Goal: Task Accomplishment & Management: Manage account settings

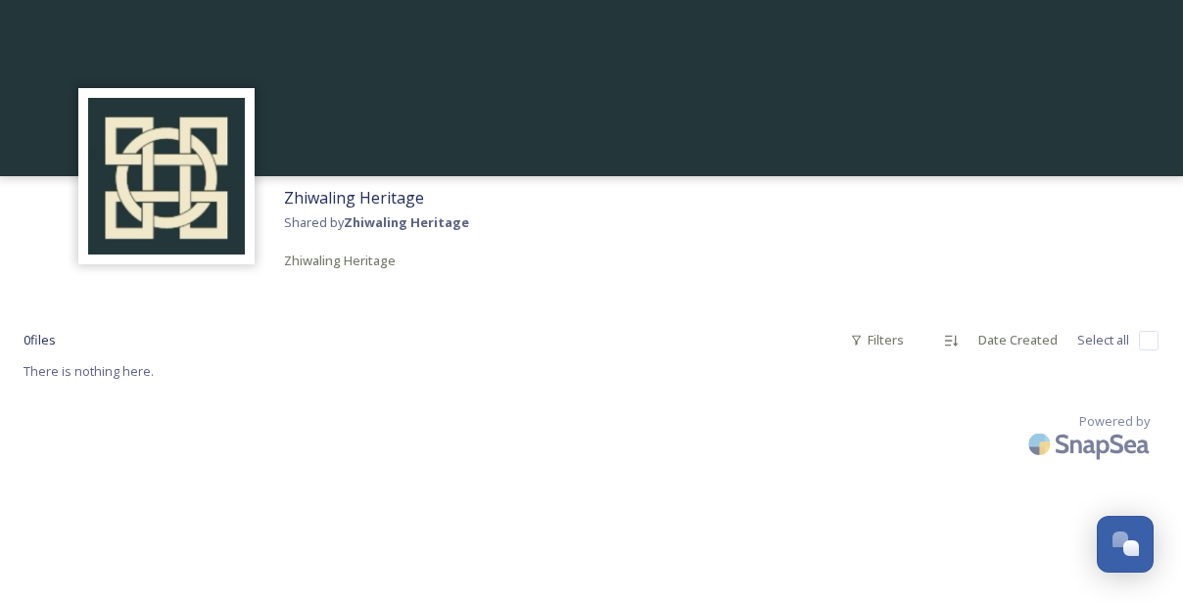
click at [748, 270] on div "Zhiwaling Heritage Shared by Zhiwaling Heritage Zhiwaling Heritage" at bounding box center [591, 229] width 1183 height 106
click at [442, 223] on strong "Zhiwaling Heritage" at bounding box center [406, 222] width 125 height 18
click at [365, 202] on span "Zhiwaling Heritage" at bounding box center [354, 198] width 140 height 22
click at [1072, 212] on div "Zhiwaling Heritage Shared by Zhiwaling Heritage Zhiwaling Heritage" at bounding box center [591, 229] width 1183 height 106
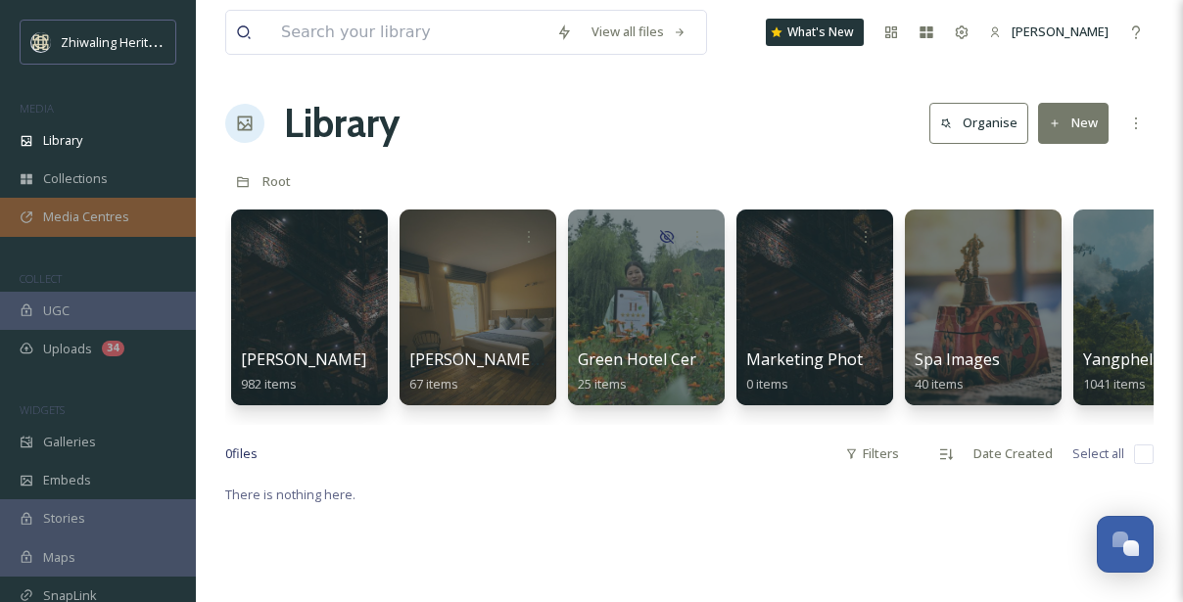
click at [182, 201] on div "Media Centres" at bounding box center [98, 217] width 196 height 38
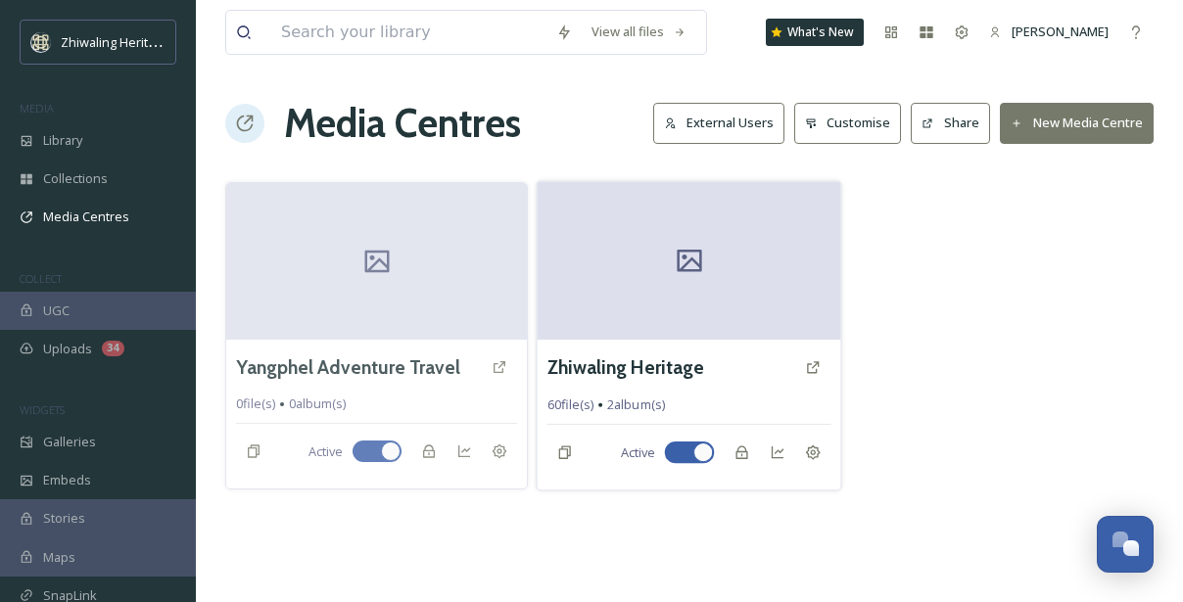
click at [653, 345] on div "Zhiwaling Heritage 60 file(s) 2 album(s) Active" at bounding box center [688, 415] width 303 height 151
click at [650, 367] on h3 "Zhiwaling Heritage" at bounding box center [626, 367] width 158 height 28
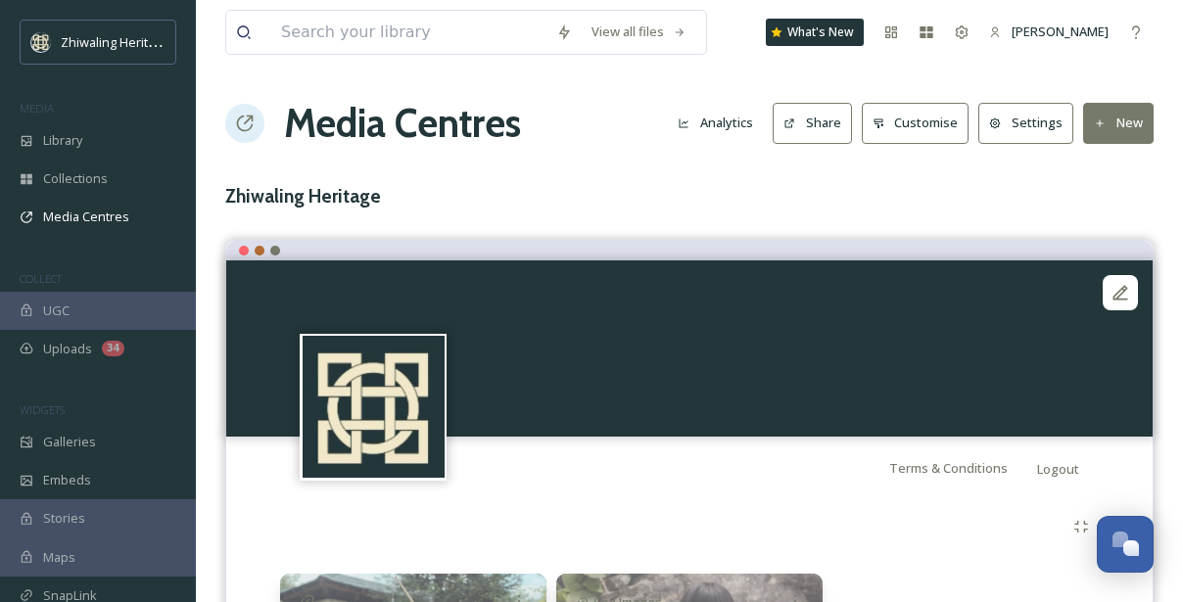
scroll to position [247, 0]
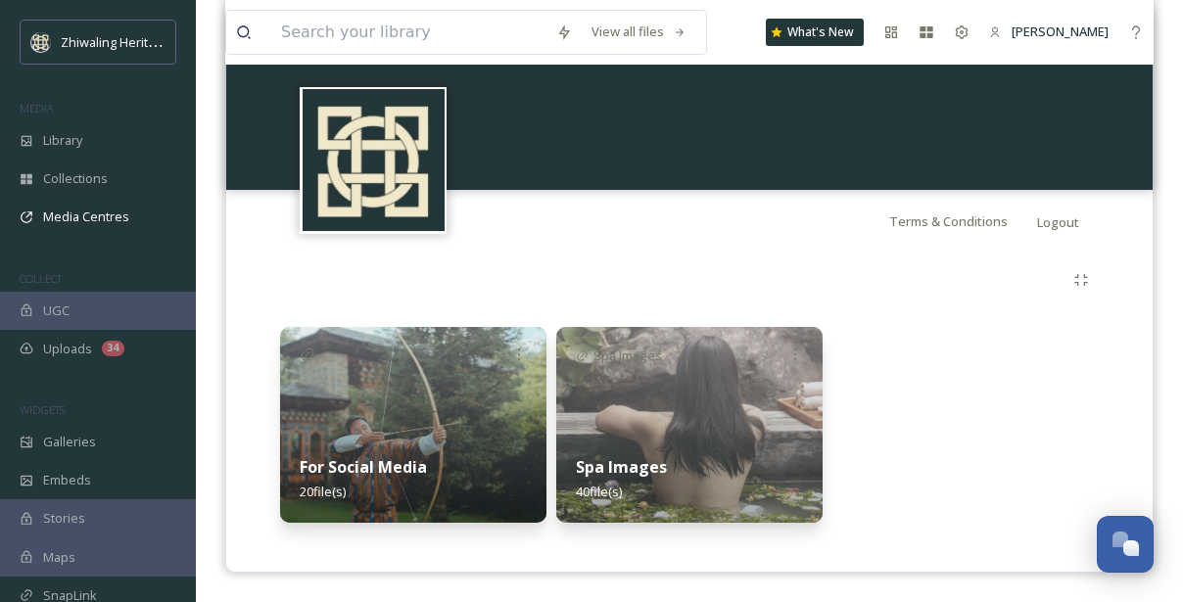
click at [754, 395] on img at bounding box center [689, 425] width 266 height 196
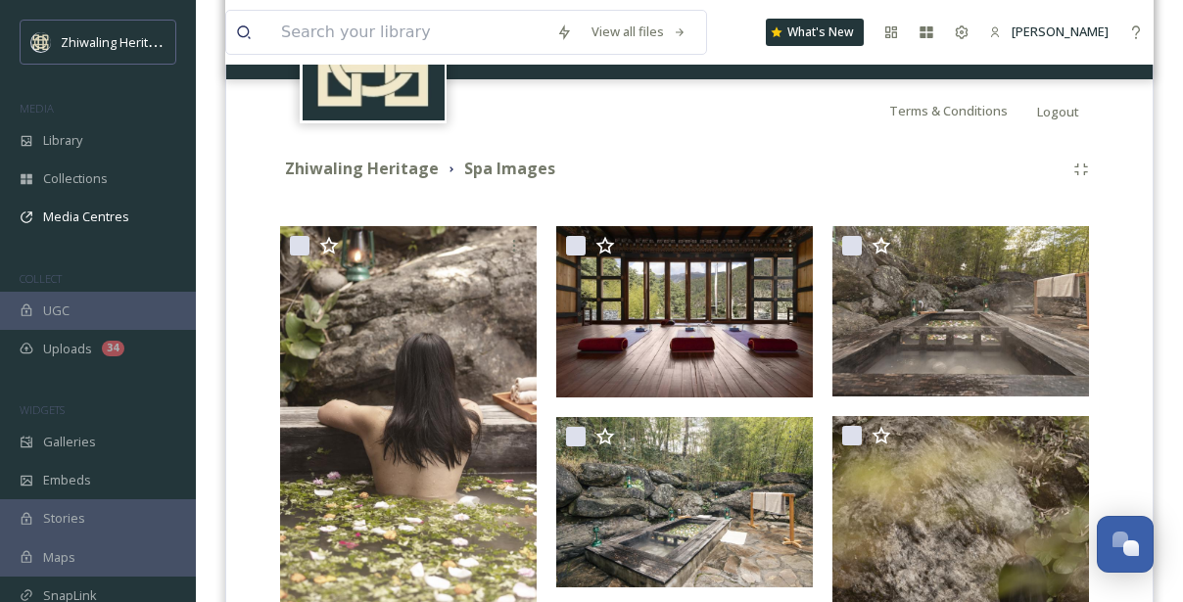
scroll to position [356, 0]
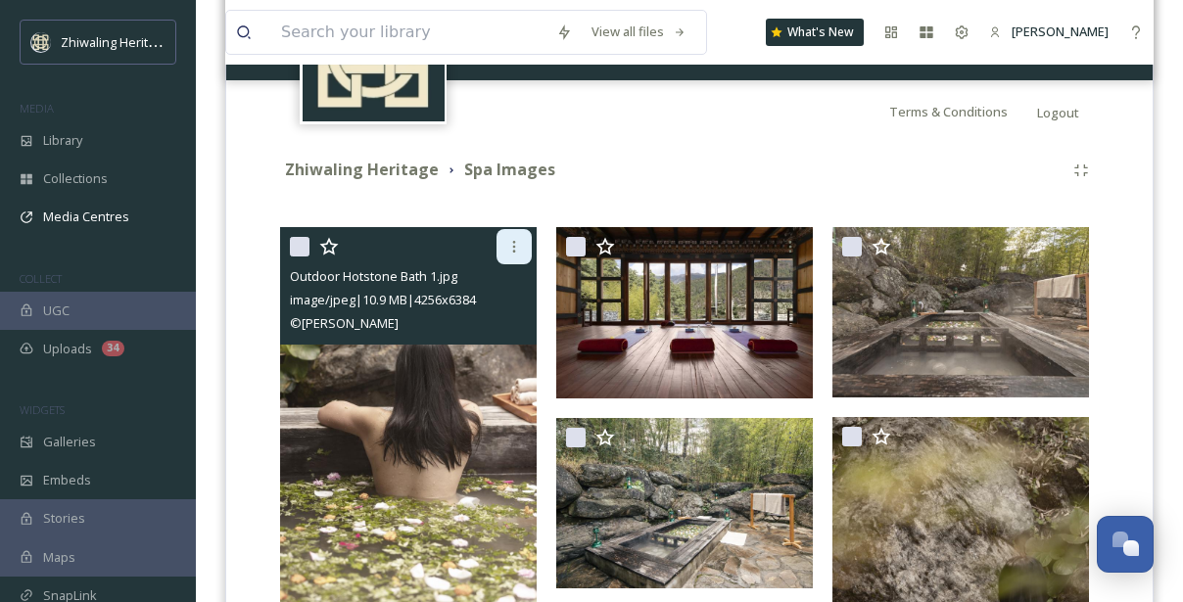
click at [515, 252] on icon at bounding box center [514, 247] width 16 height 16
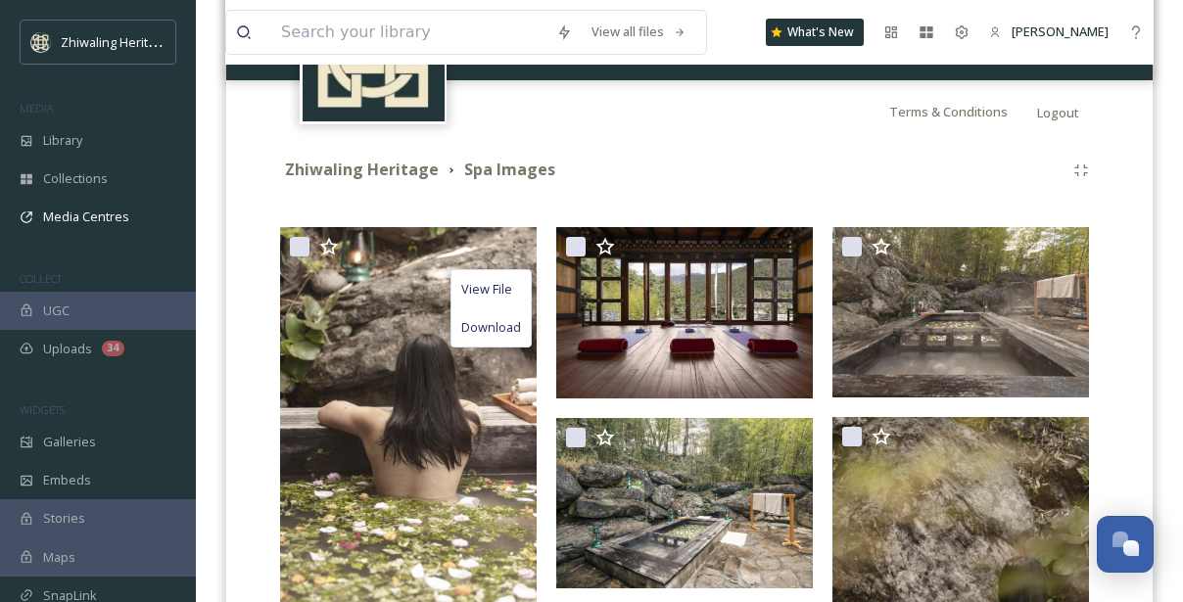
click at [619, 165] on div "Zhiwaling Heritage Spa Images" at bounding box center [671, 170] width 783 height 24
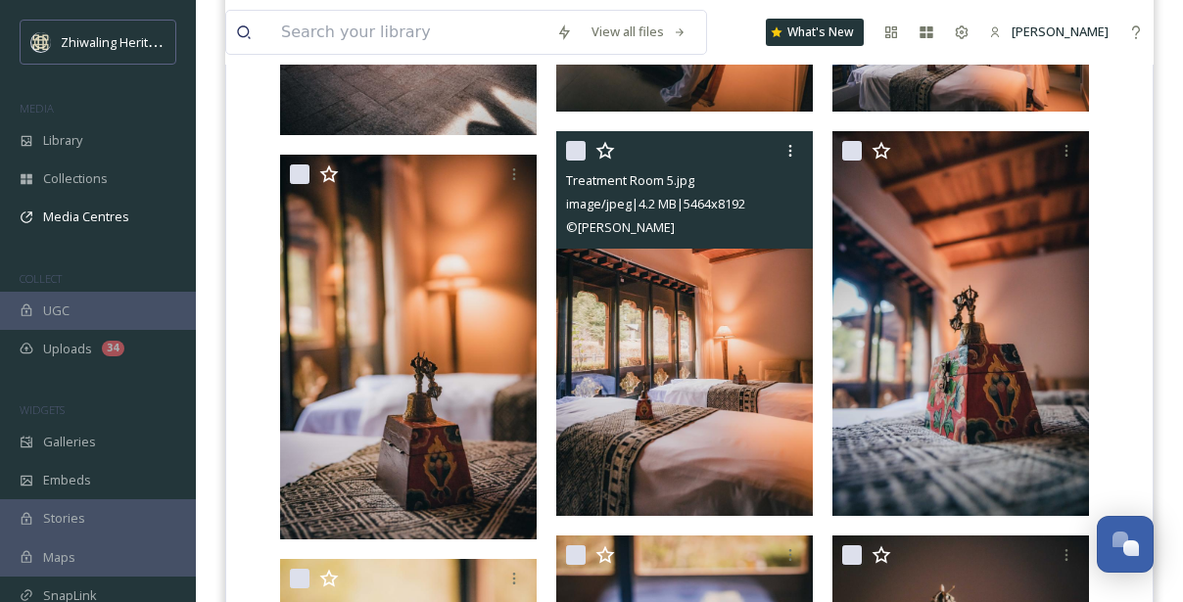
scroll to position [3621, 0]
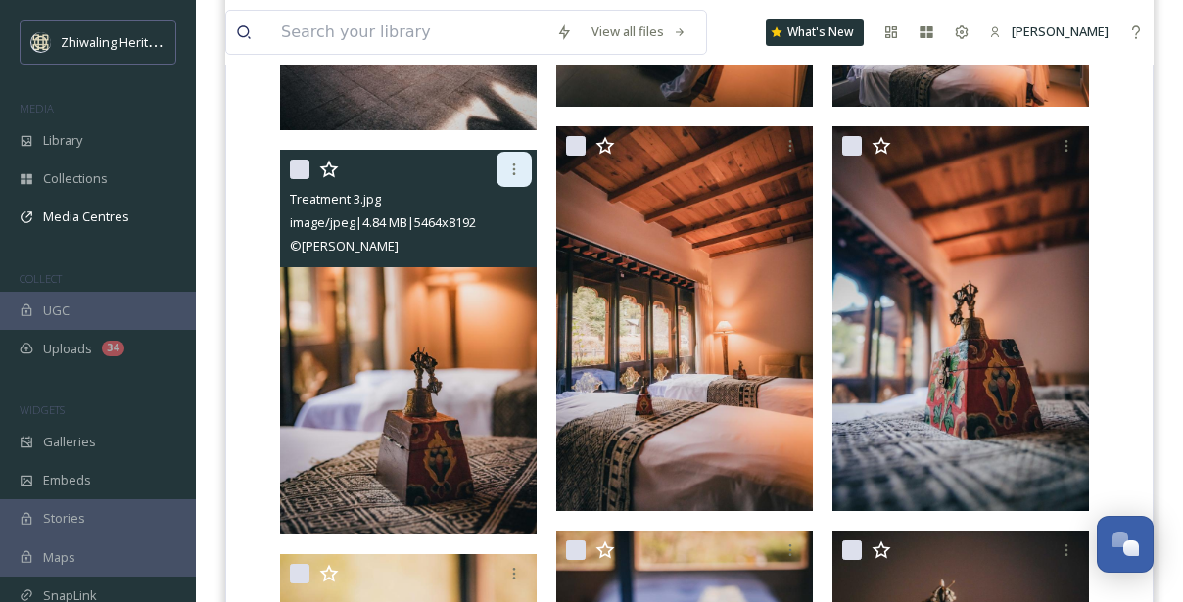
click at [503, 174] on div at bounding box center [513, 169] width 35 height 35
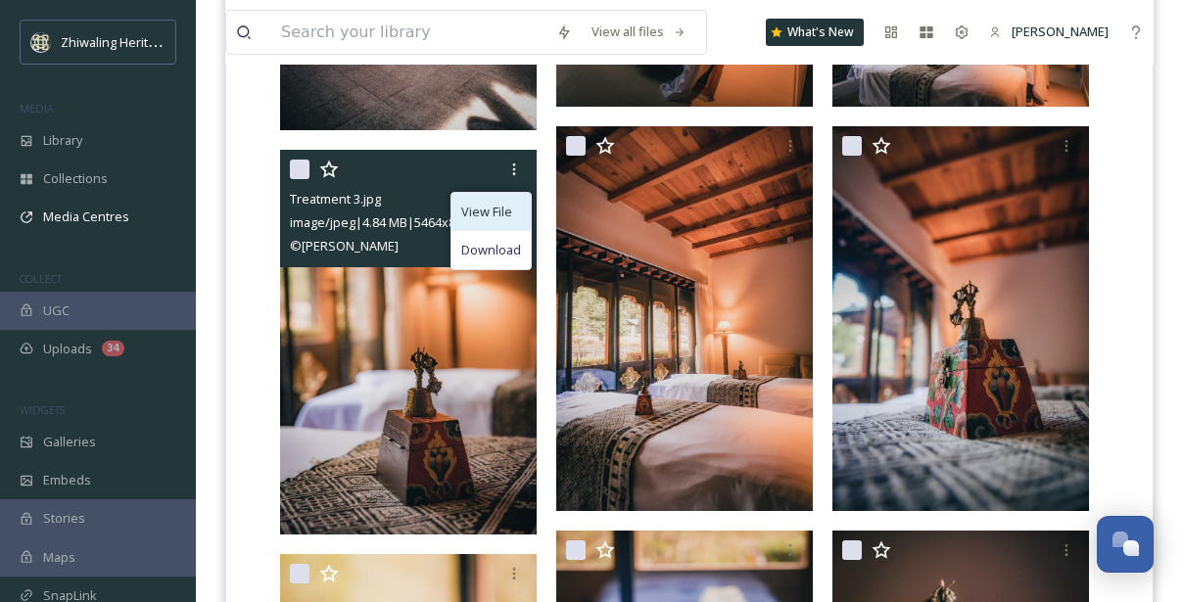
click at [496, 213] on span "View File" at bounding box center [486, 212] width 51 height 19
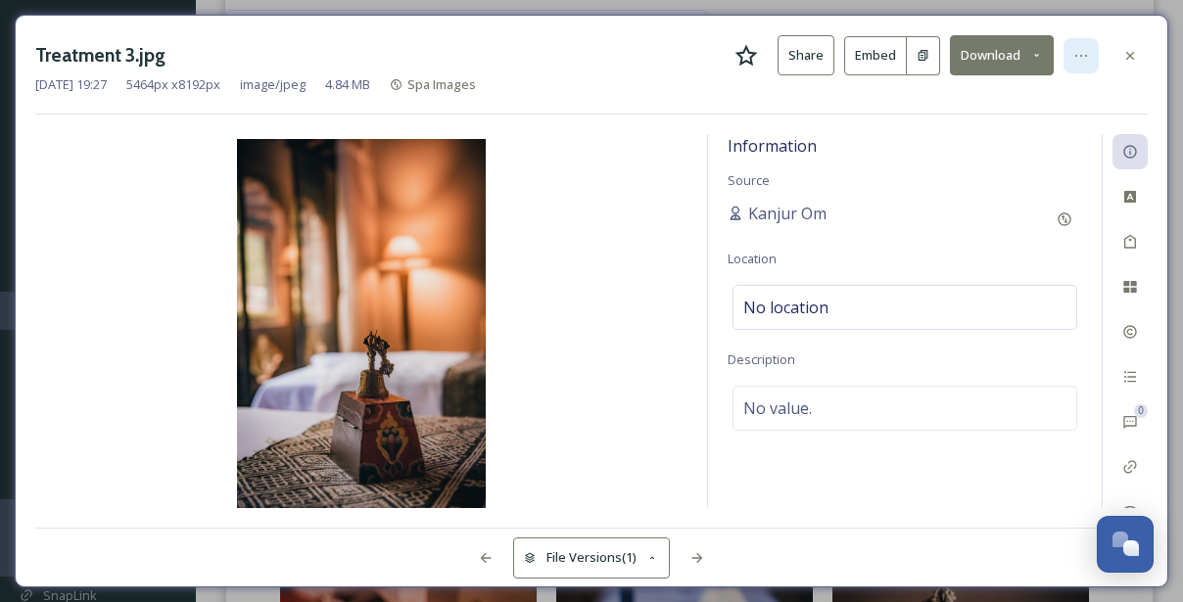
click at [1078, 60] on icon at bounding box center [1081, 56] width 16 height 16
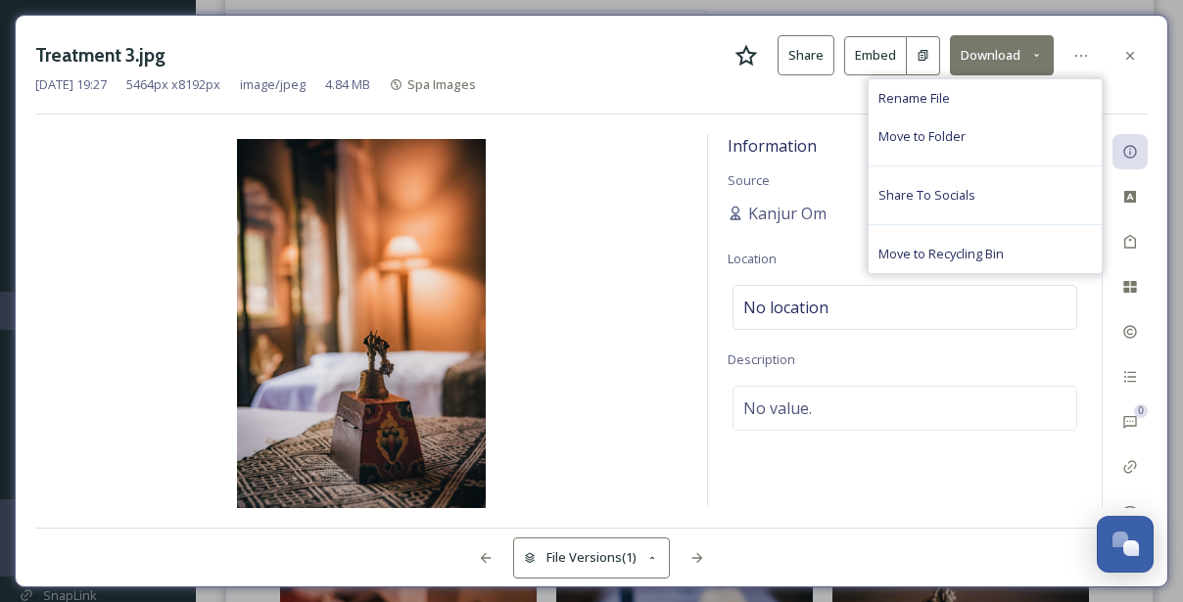
click at [850, 80] on div "[DATE] 19:27 5464 px x 8192 px image/jpeg 4.84 MB Spa Images" at bounding box center [591, 84] width 1112 height 19
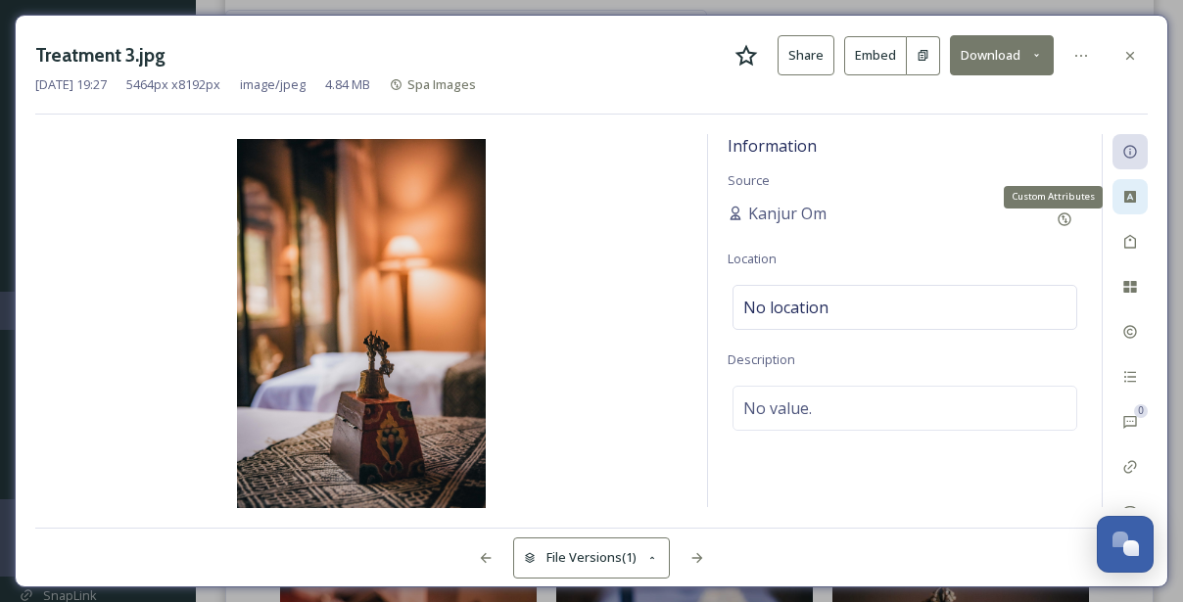
click at [1132, 192] on icon at bounding box center [1130, 197] width 12 height 12
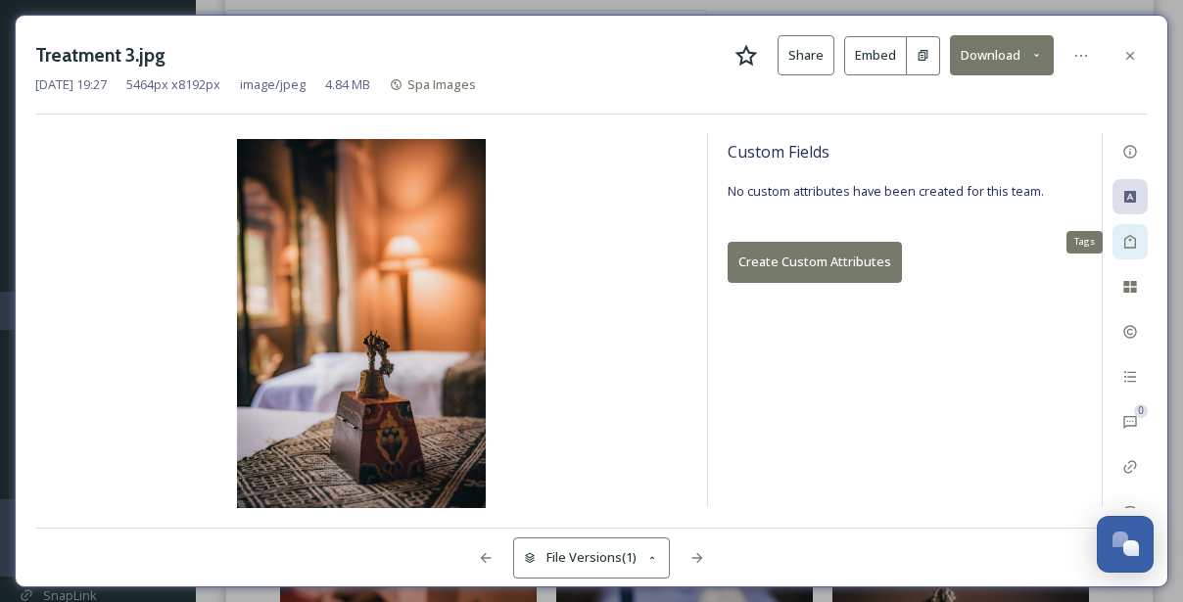
click at [1131, 238] on icon at bounding box center [1130, 242] width 12 height 14
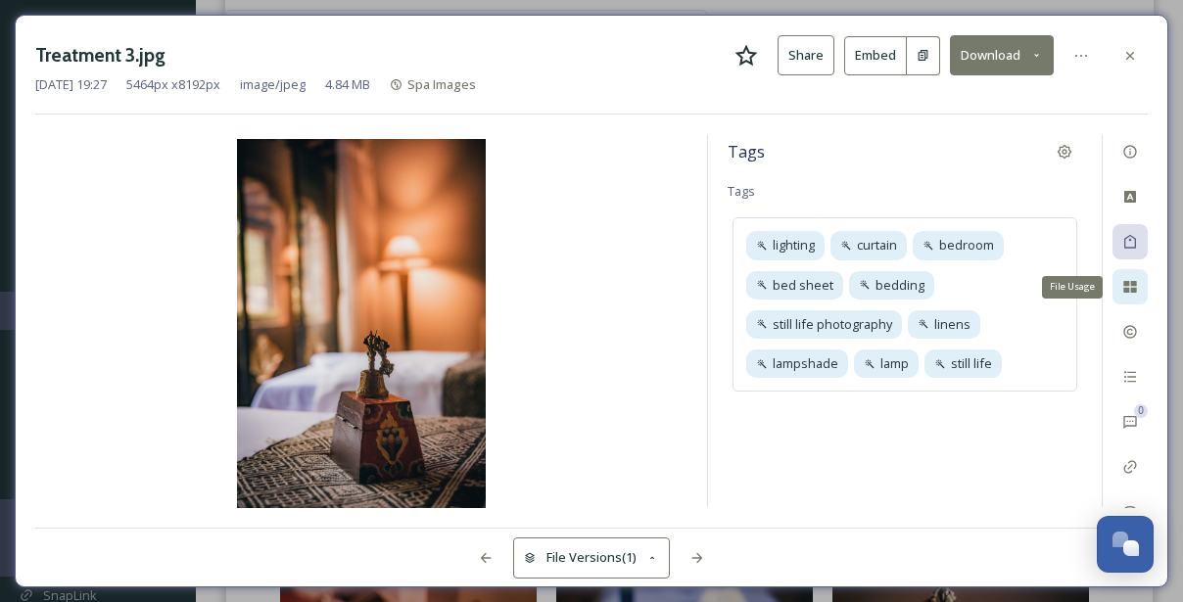
click at [1134, 292] on icon at bounding box center [1130, 287] width 16 height 16
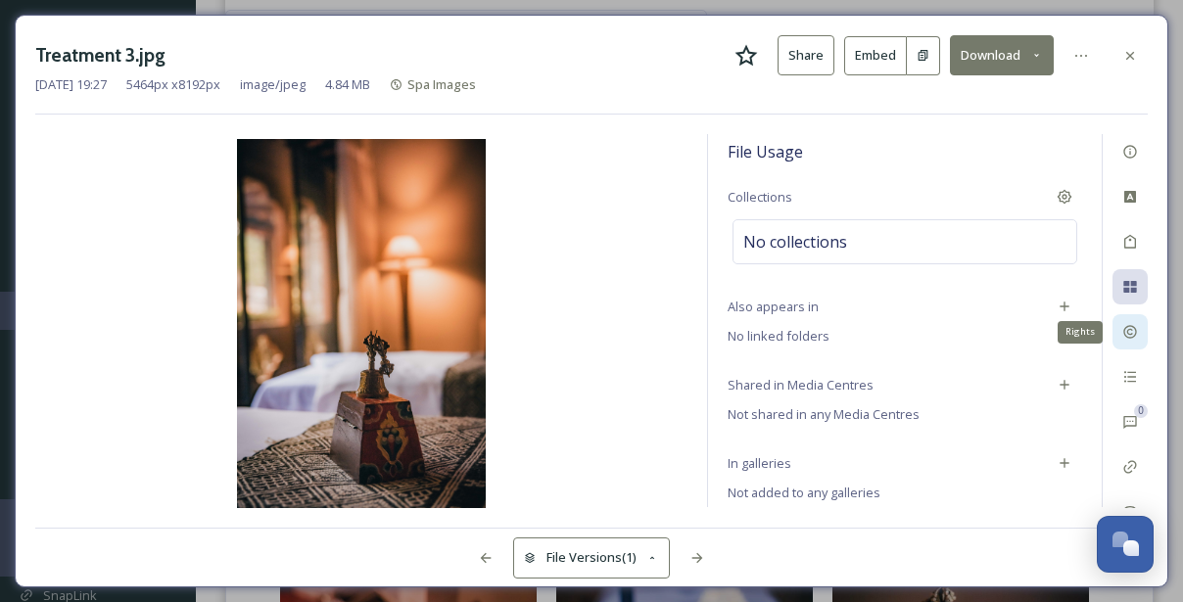
click at [1134, 322] on div "Rights" at bounding box center [1129, 331] width 35 height 35
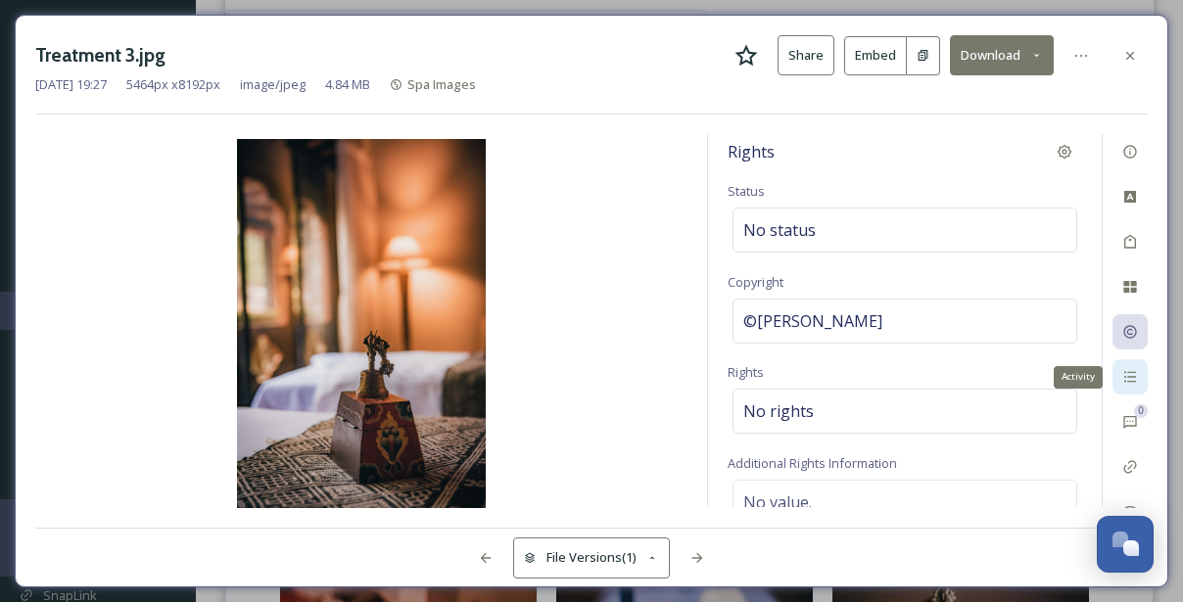
click at [1123, 375] on icon at bounding box center [1130, 377] width 16 height 16
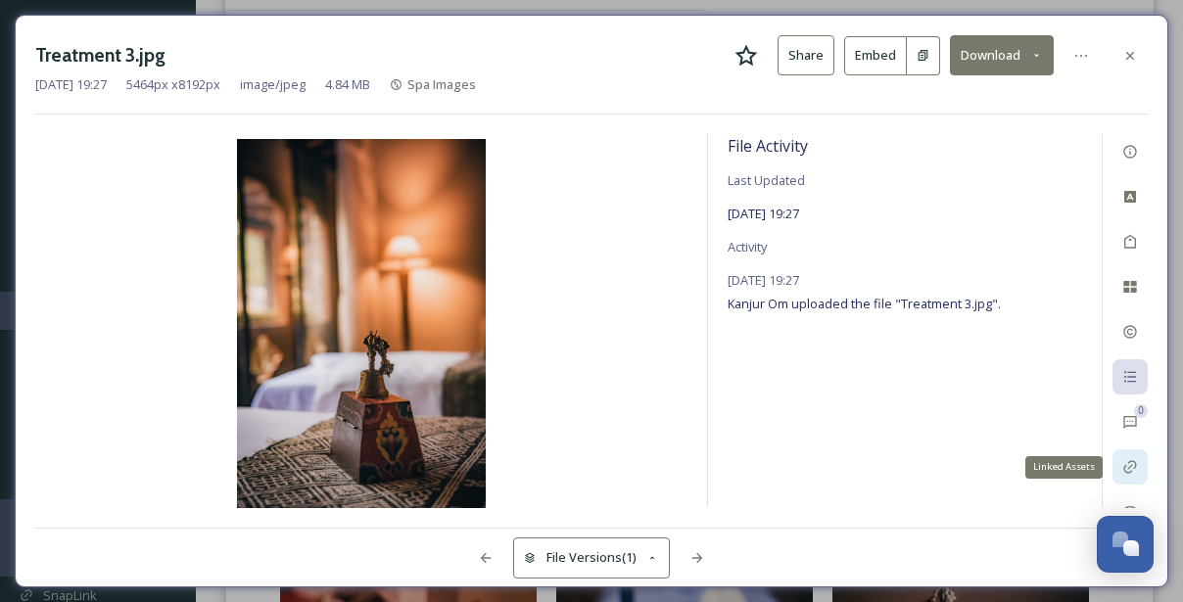
click at [1122, 452] on div "Linked Assets" at bounding box center [1129, 466] width 35 height 35
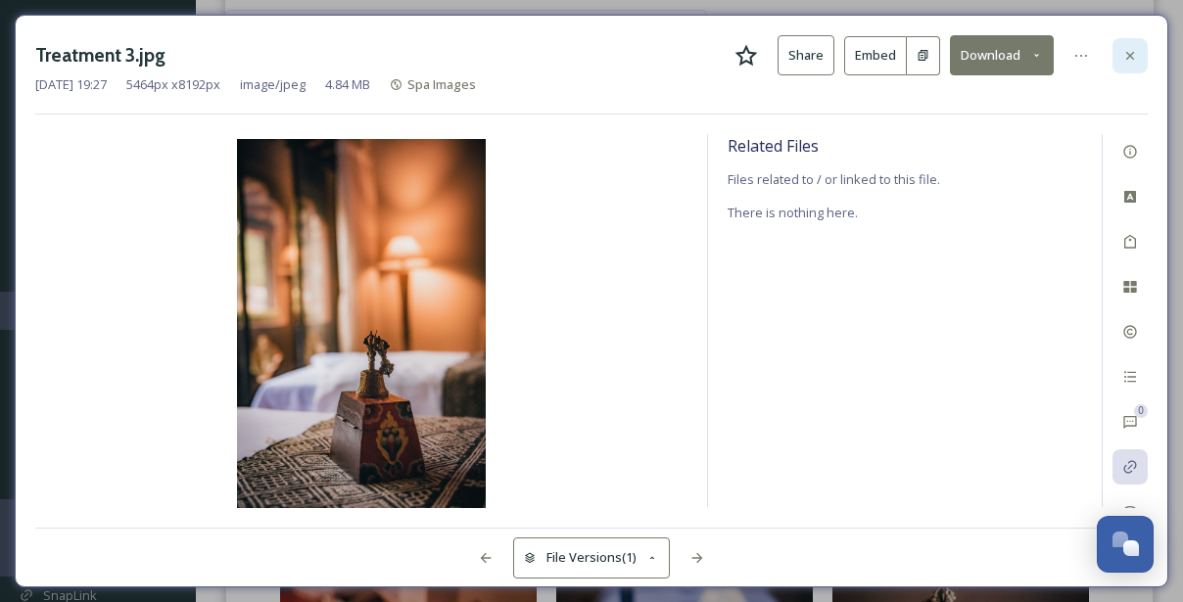
click at [1135, 51] on icon at bounding box center [1130, 56] width 16 height 16
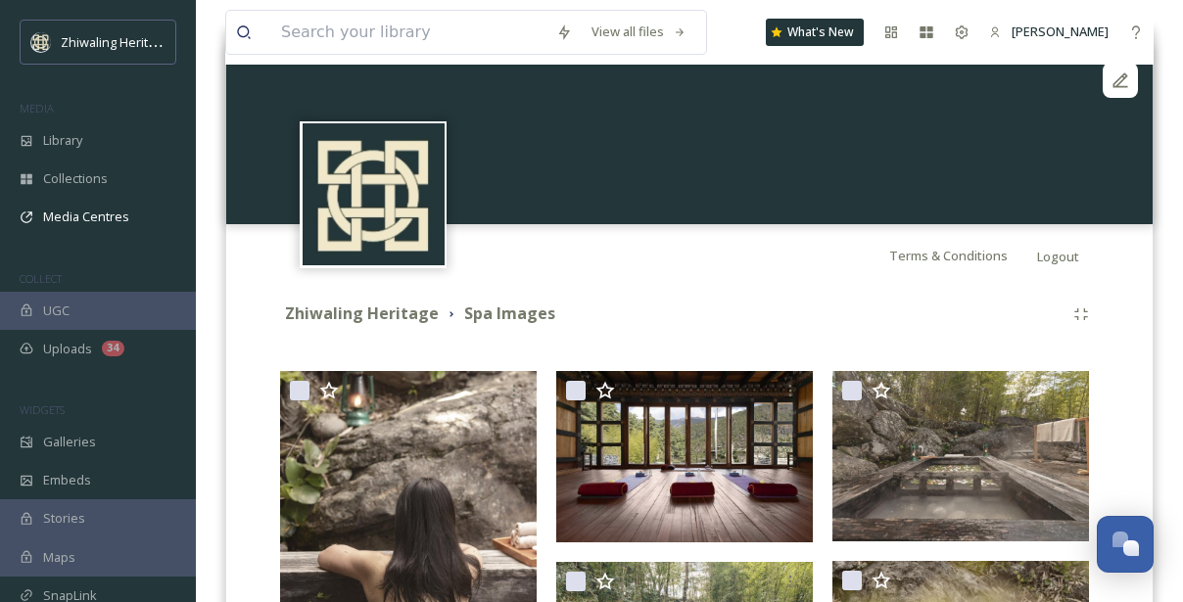
scroll to position [211, 0]
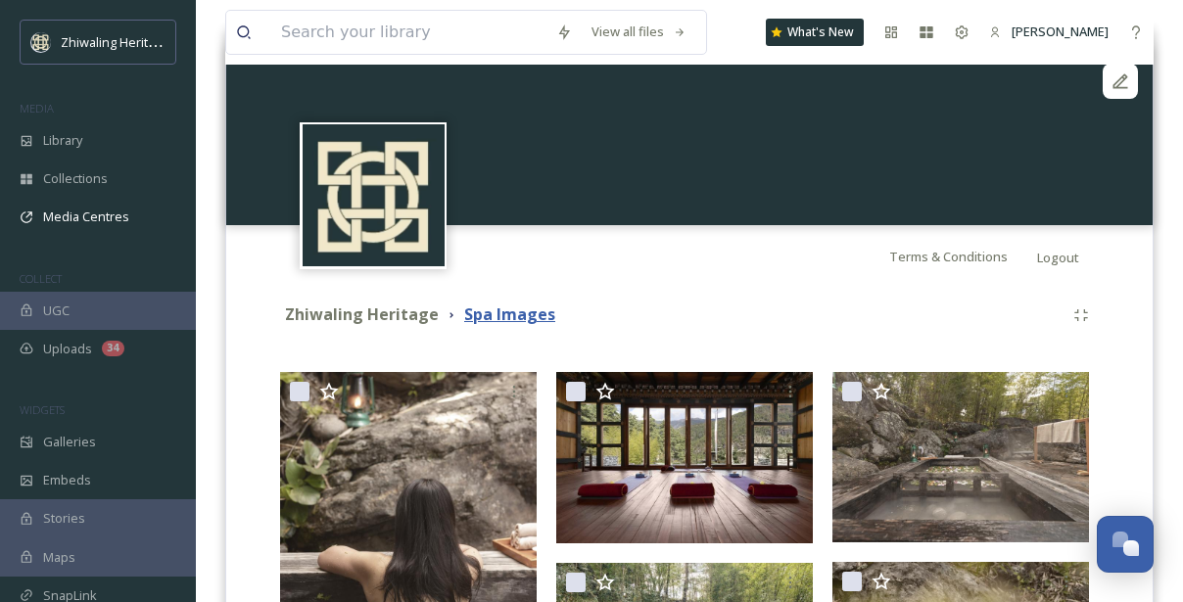
click at [526, 314] on strong "Spa Images" at bounding box center [509, 314] width 91 height 22
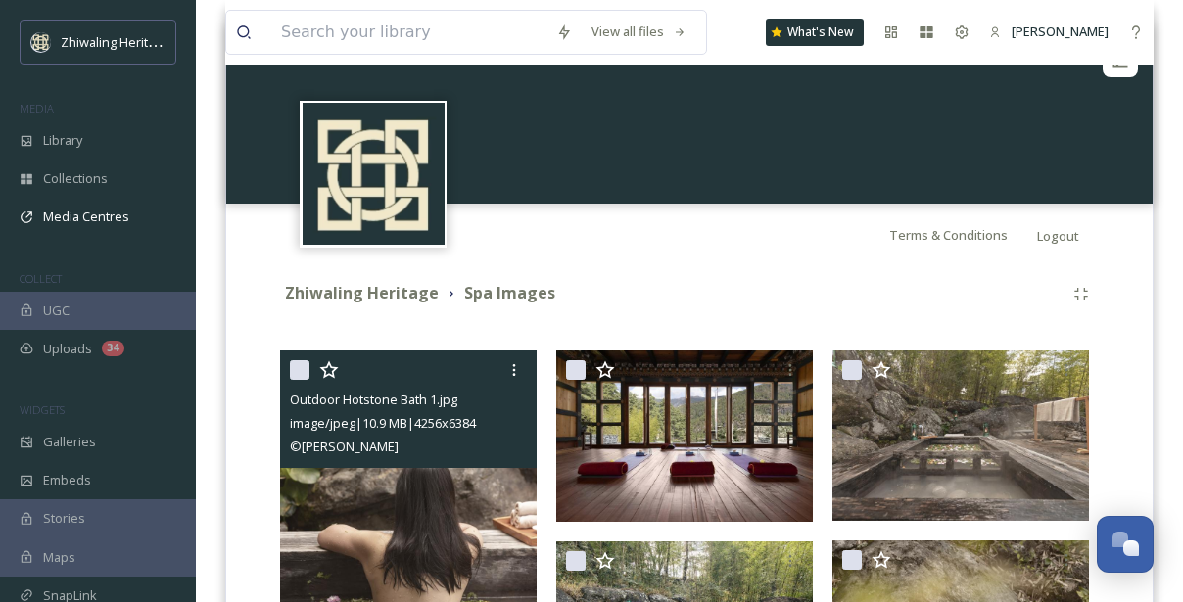
scroll to position [226, 0]
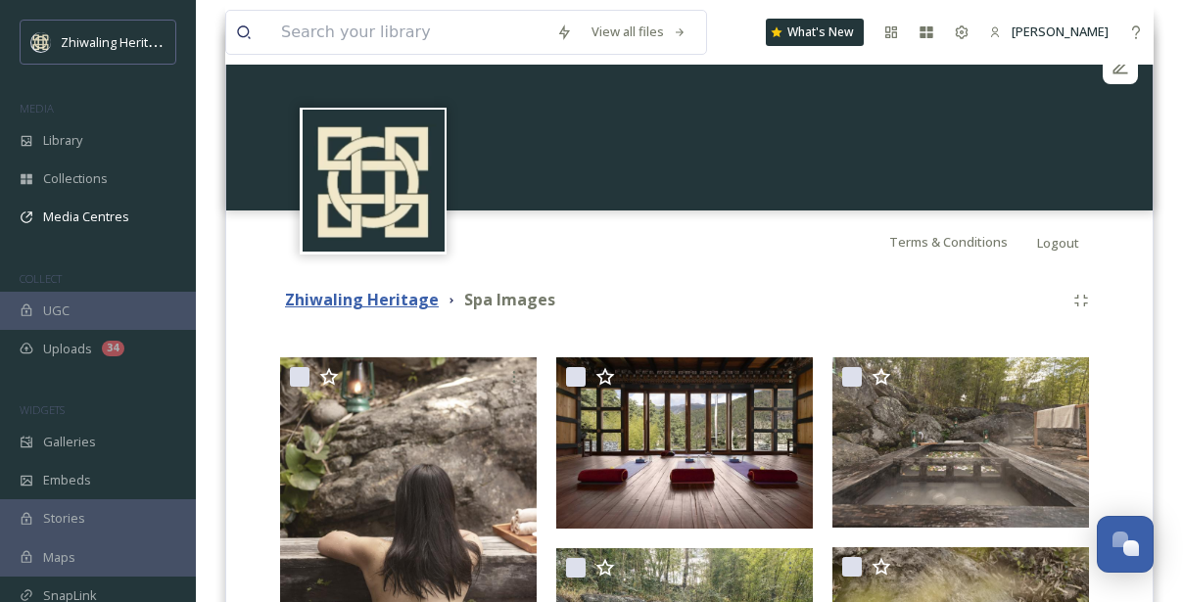
click at [360, 293] on strong "Zhiwaling Heritage" at bounding box center [362, 300] width 154 height 22
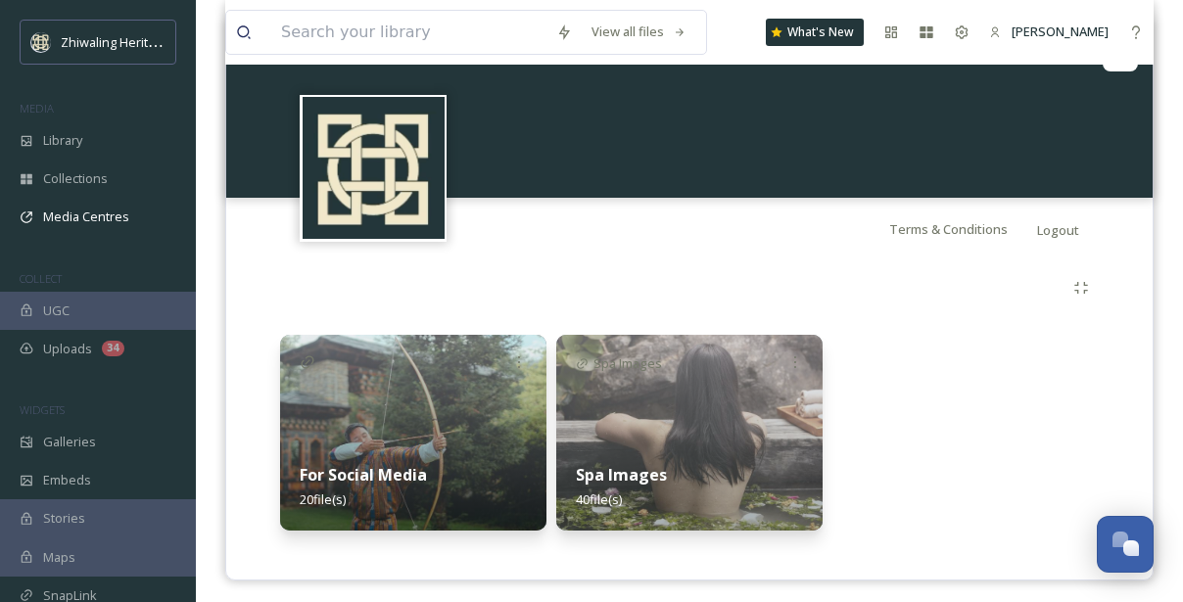
scroll to position [247, 0]
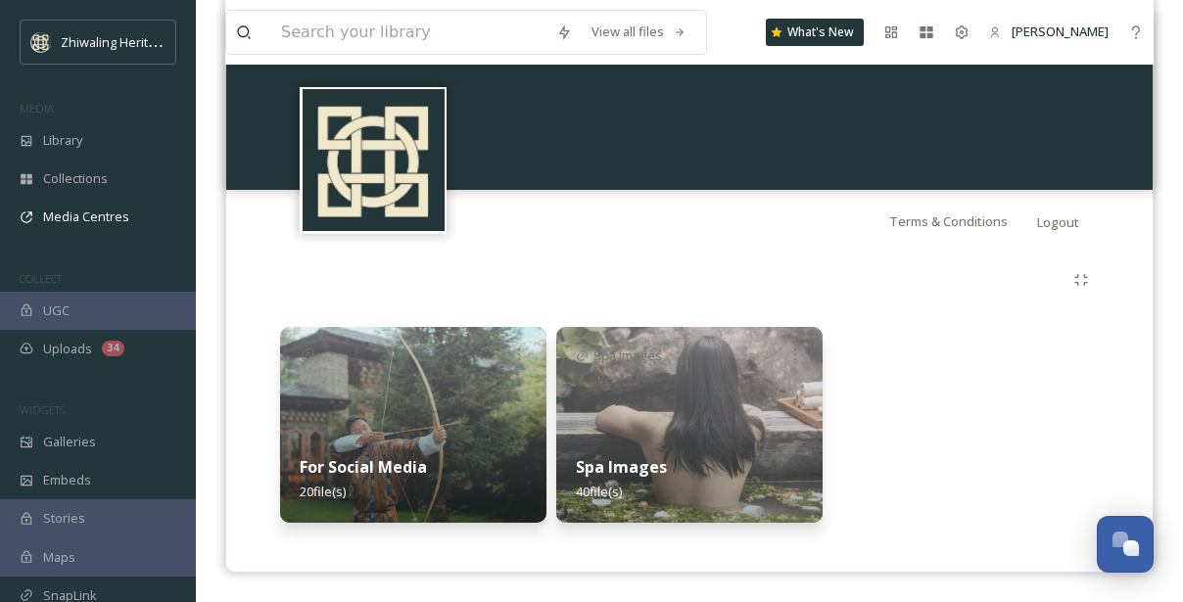
click at [415, 397] on img at bounding box center [413, 425] width 266 height 196
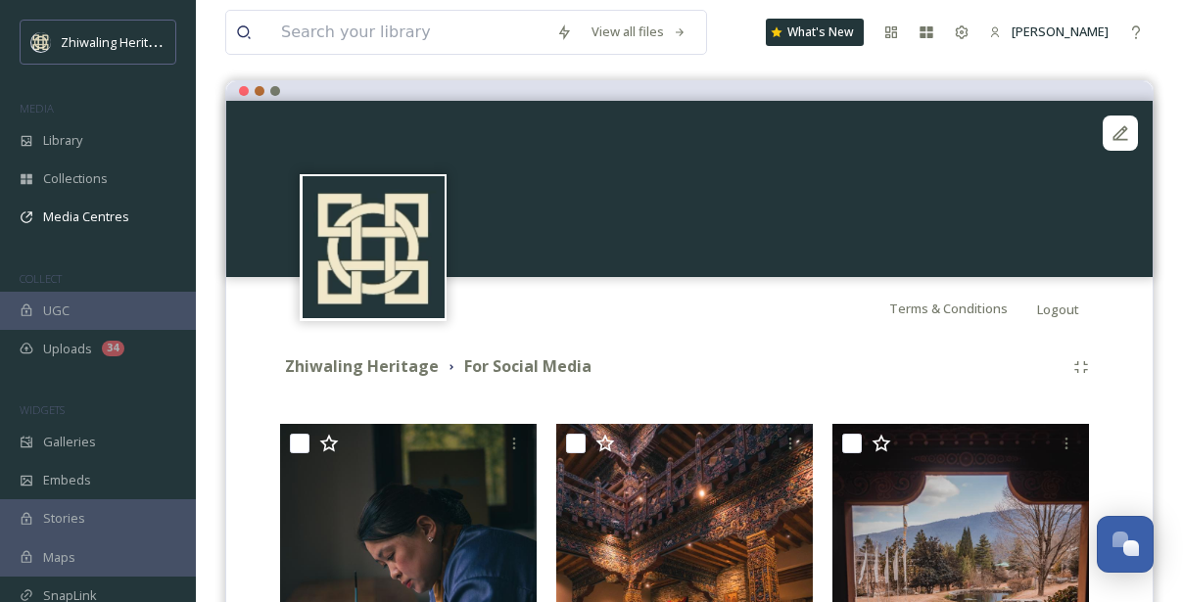
scroll to position [167, 0]
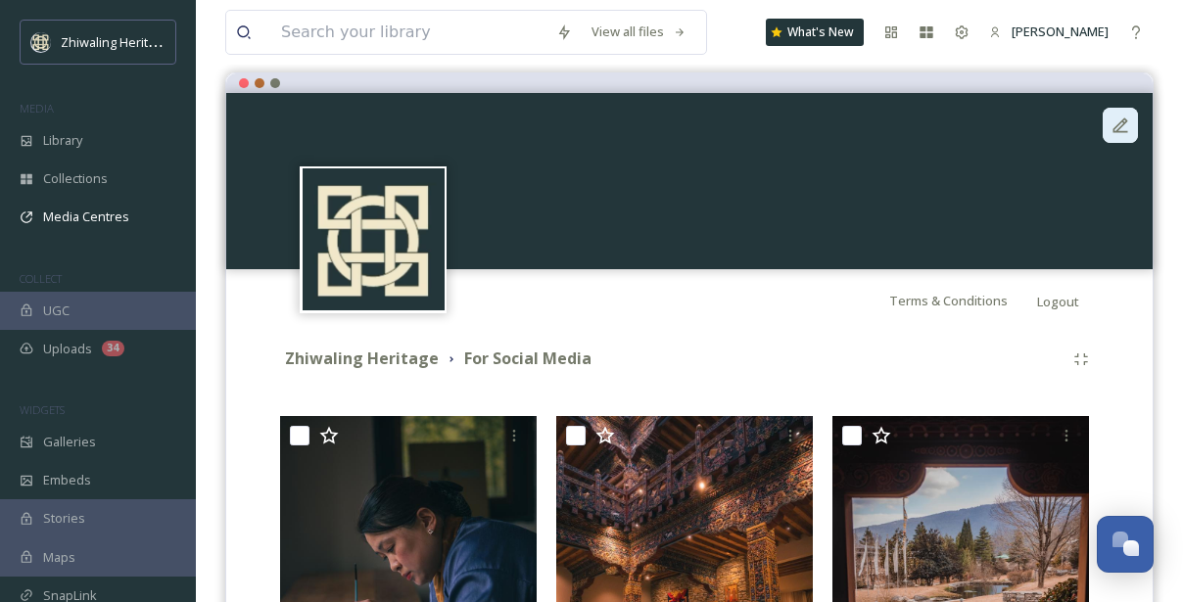
click at [1122, 124] on icon at bounding box center [1120, 124] width 15 height 15
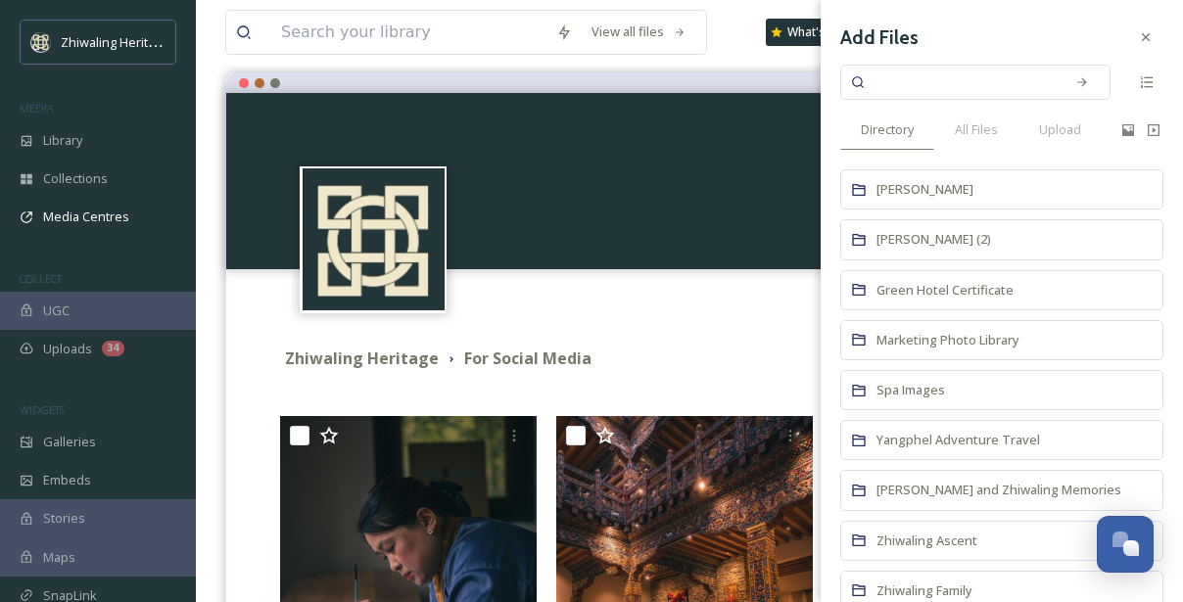
click at [744, 193] on div at bounding box center [689, 181] width 926 height 176
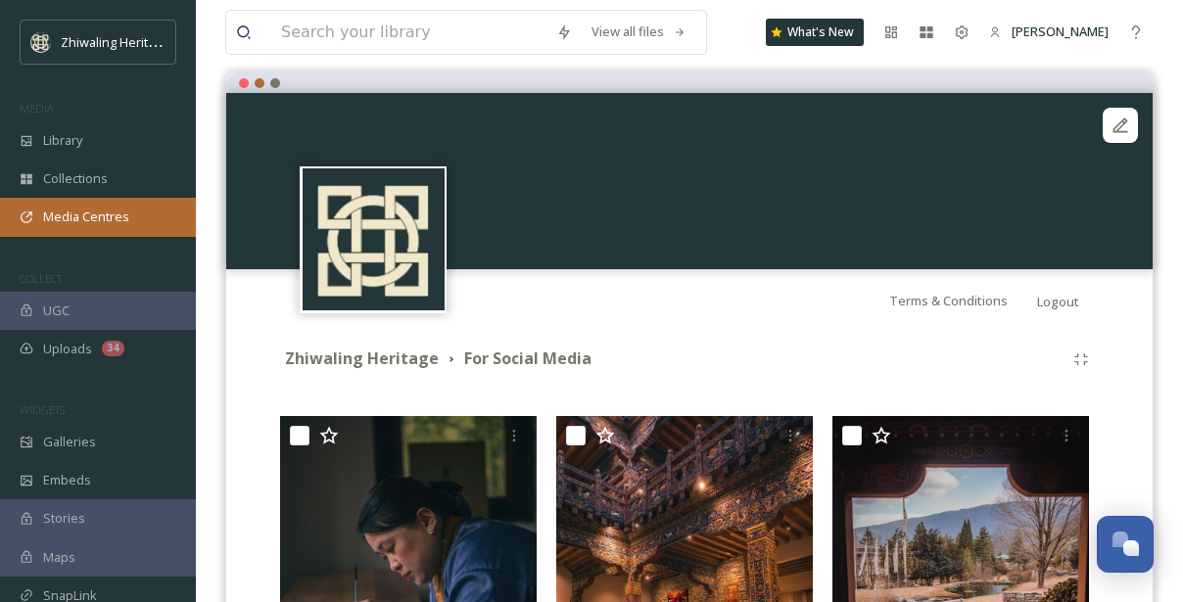
click at [70, 218] on span "Media Centres" at bounding box center [86, 217] width 86 height 19
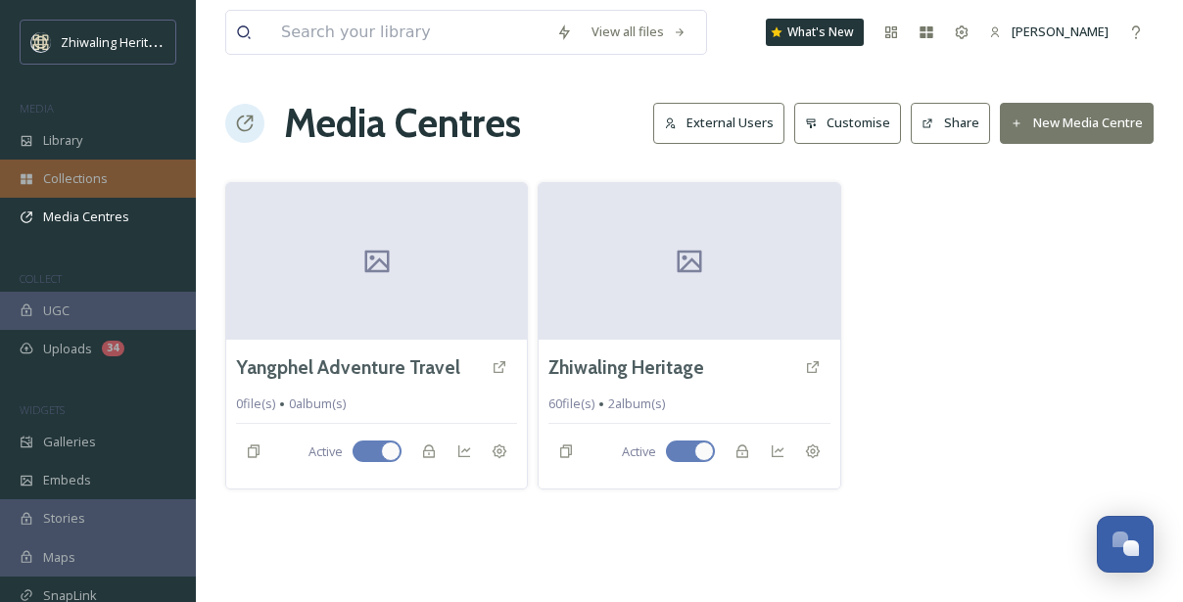
click at [93, 172] on span "Collections" at bounding box center [75, 178] width 65 height 19
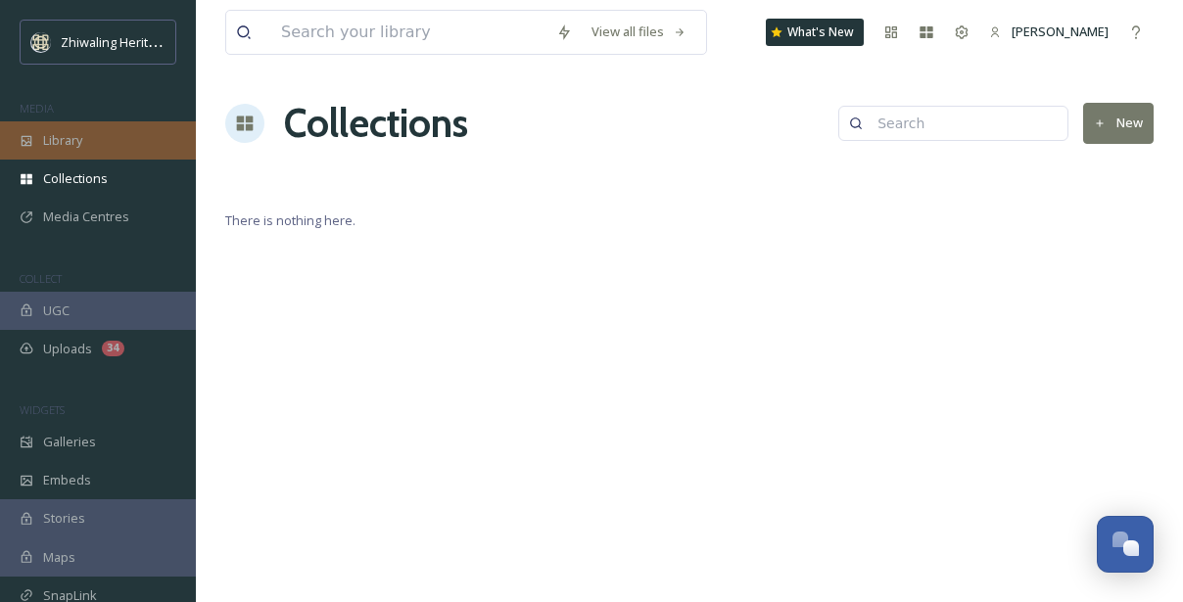
click at [78, 148] on span "Library" at bounding box center [62, 140] width 39 height 19
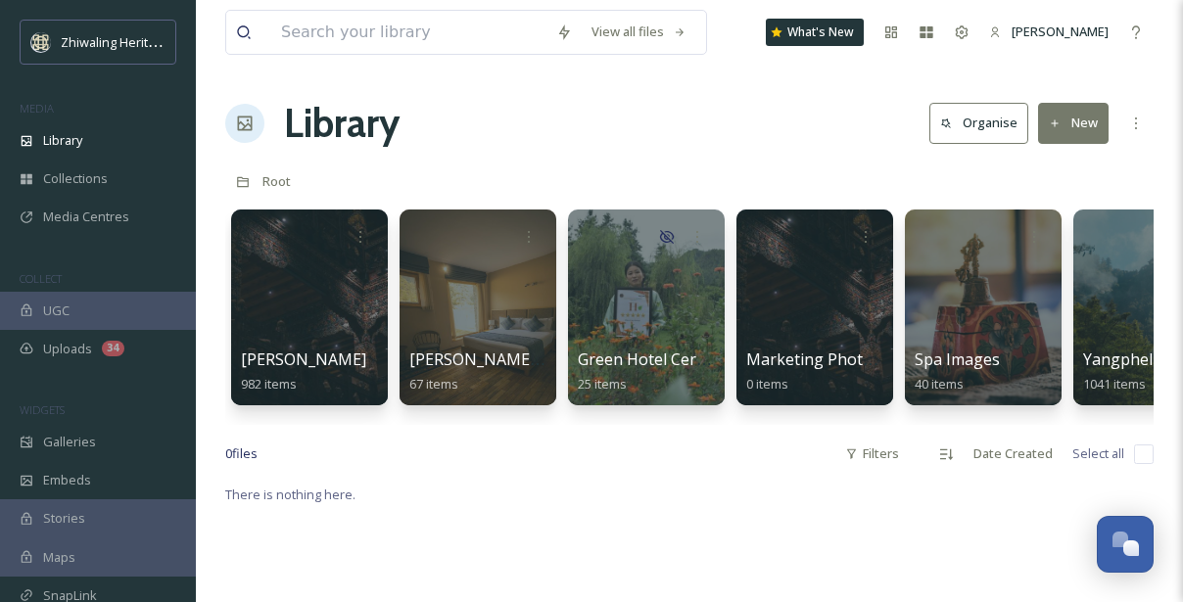
click at [989, 127] on button "Organise" at bounding box center [978, 123] width 99 height 40
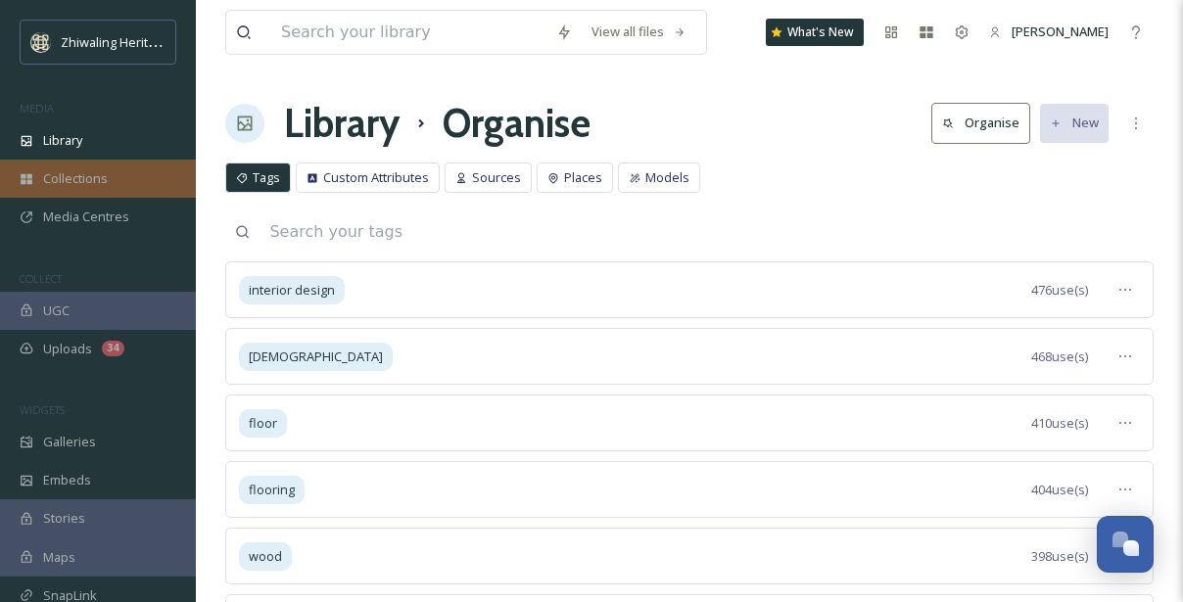
click at [133, 180] on div "Collections" at bounding box center [98, 179] width 196 height 38
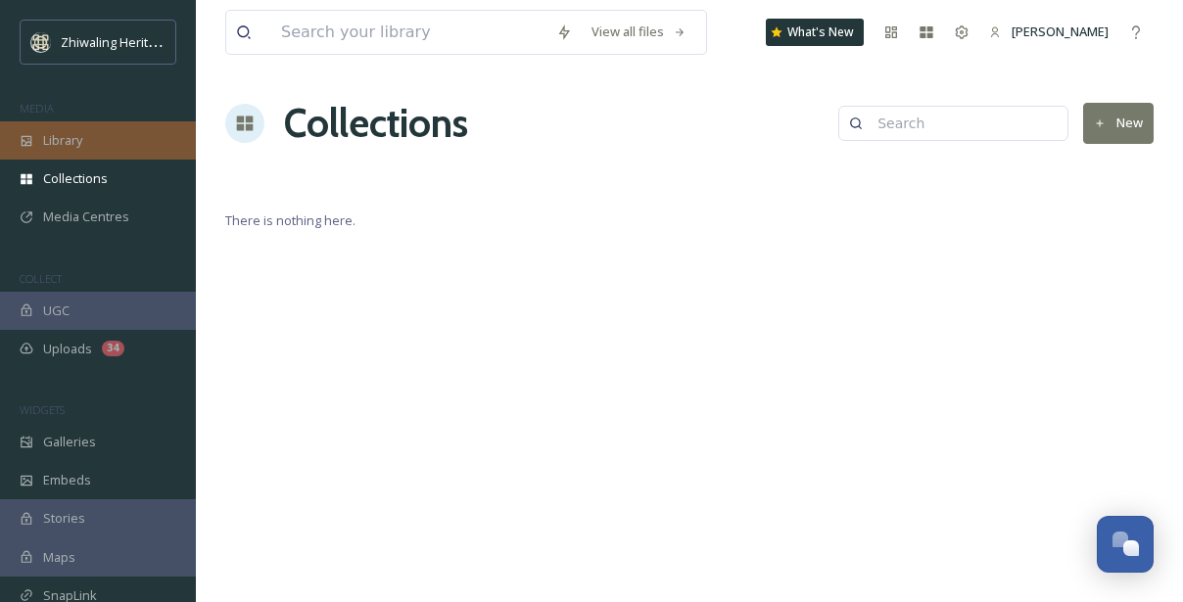
click at [127, 146] on div "Library" at bounding box center [98, 140] width 196 height 38
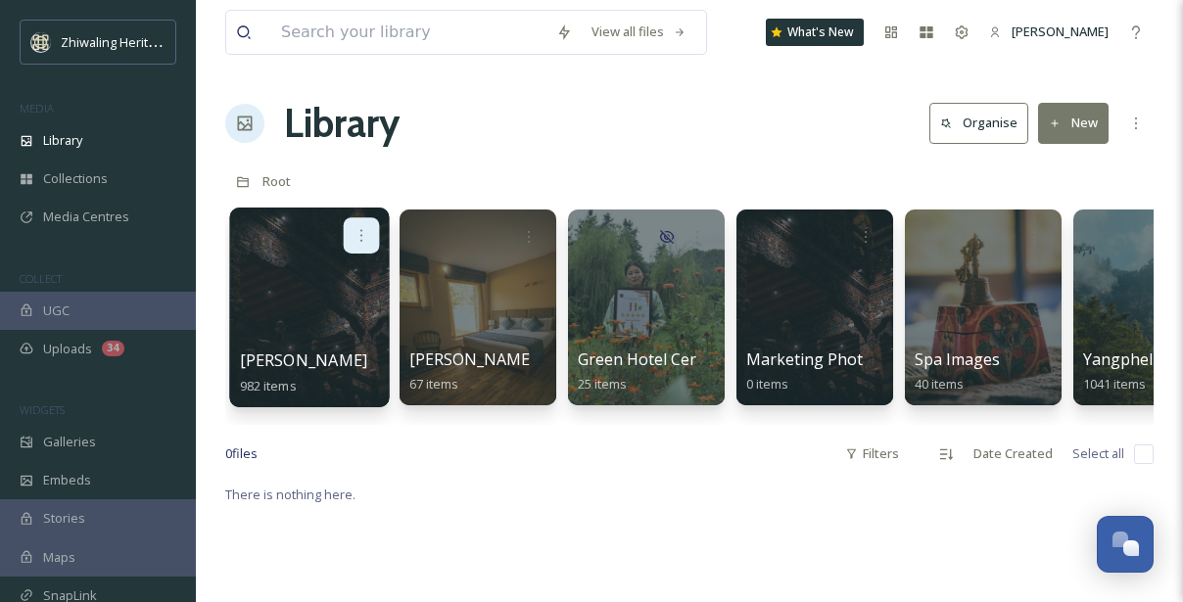
click at [358, 238] on icon at bounding box center [361, 235] width 16 height 16
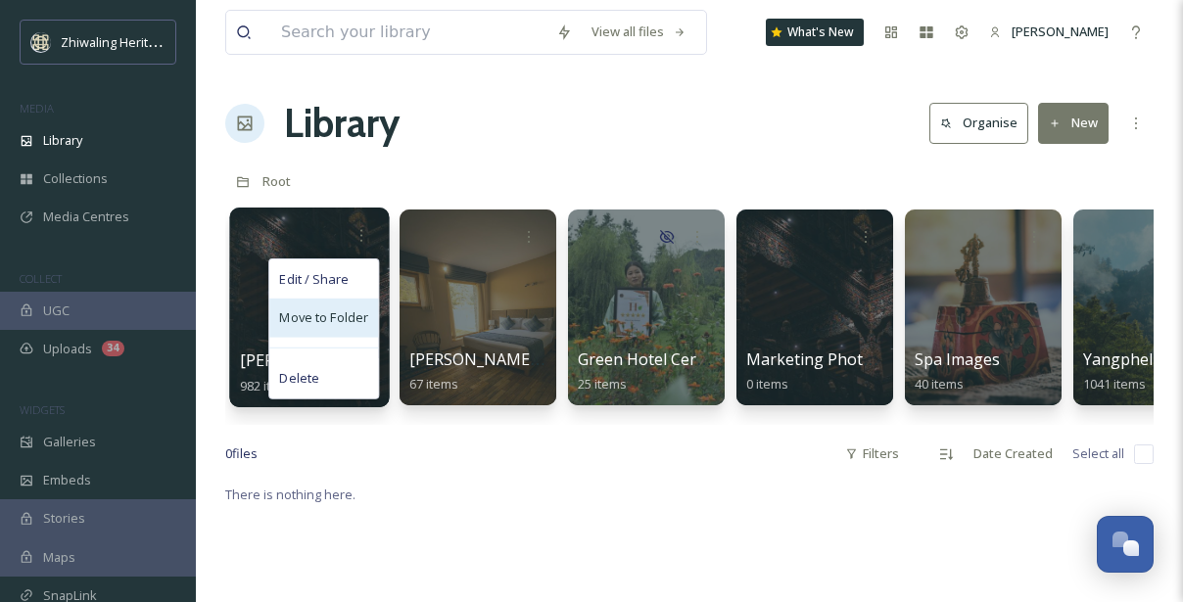
click at [318, 319] on span "Move to Folder" at bounding box center [323, 318] width 89 height 20
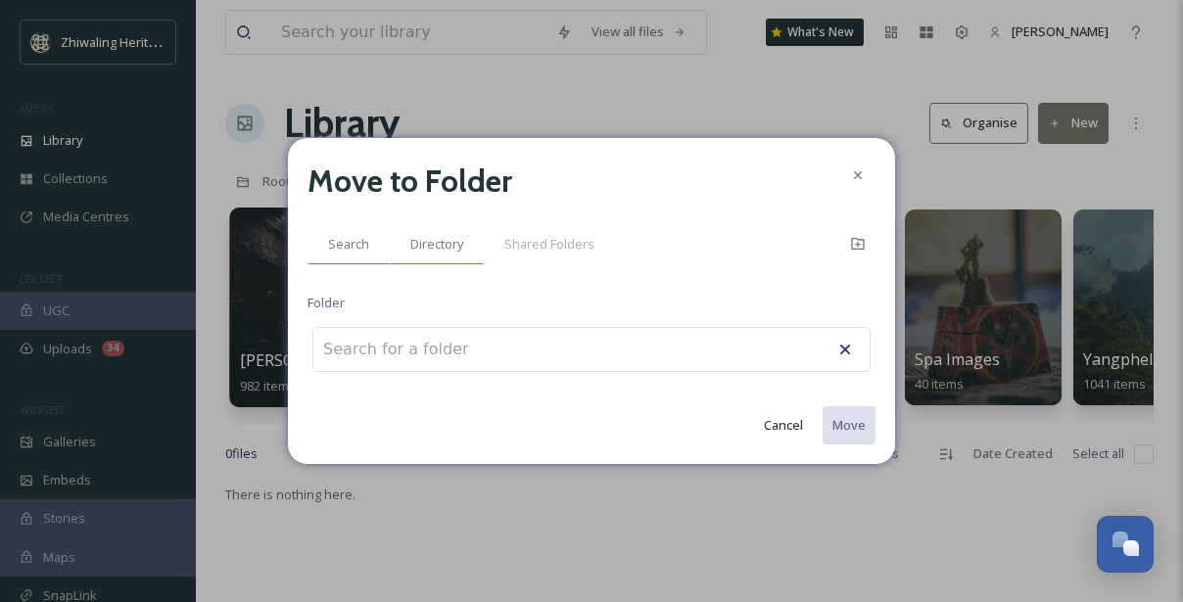
click at [452, 256] on div "Directory" at bounding box center [437, 244] width 94 height 40
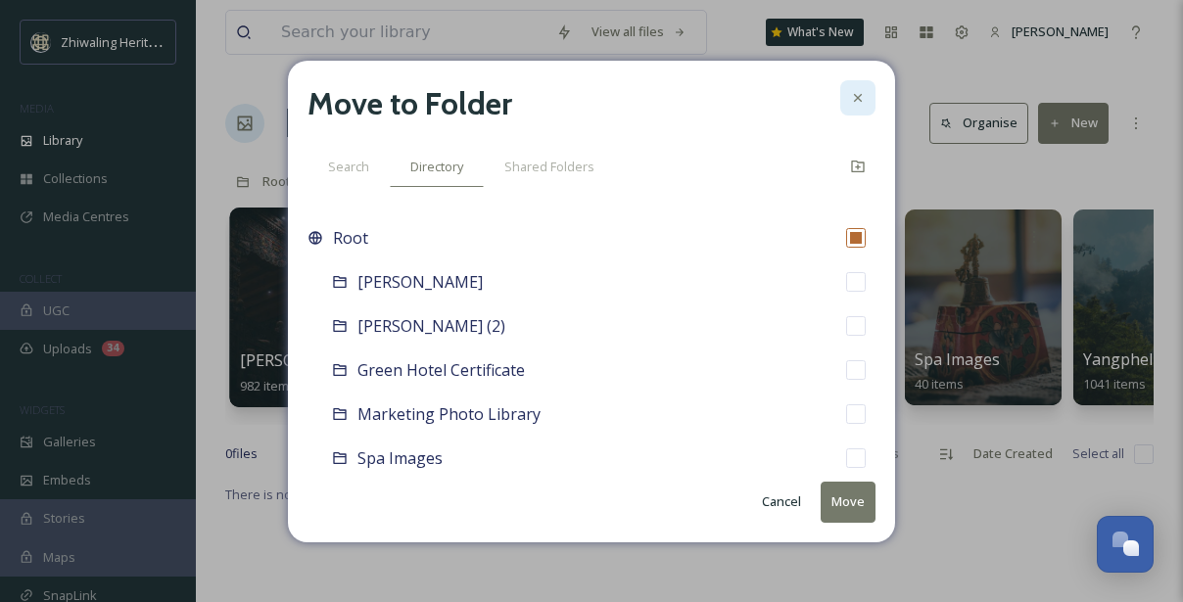
click at [853, 96] on icon at bounding box center [858, 98] width 16 height 16
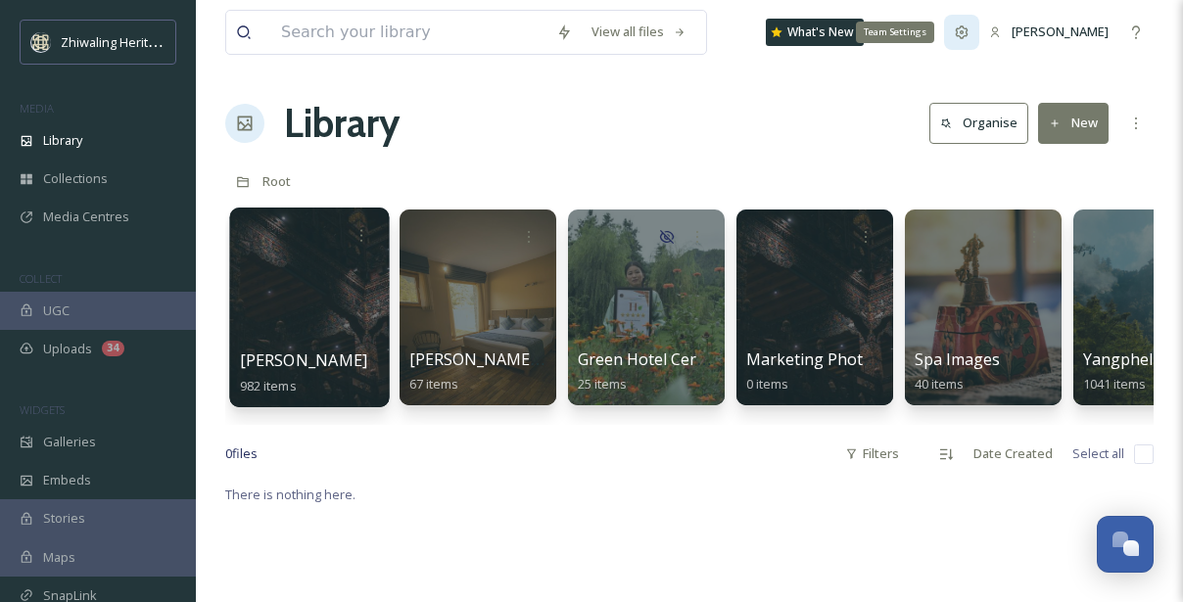
click at [969, 31] on icon at bounding box center [962, 32] width 16 height 16
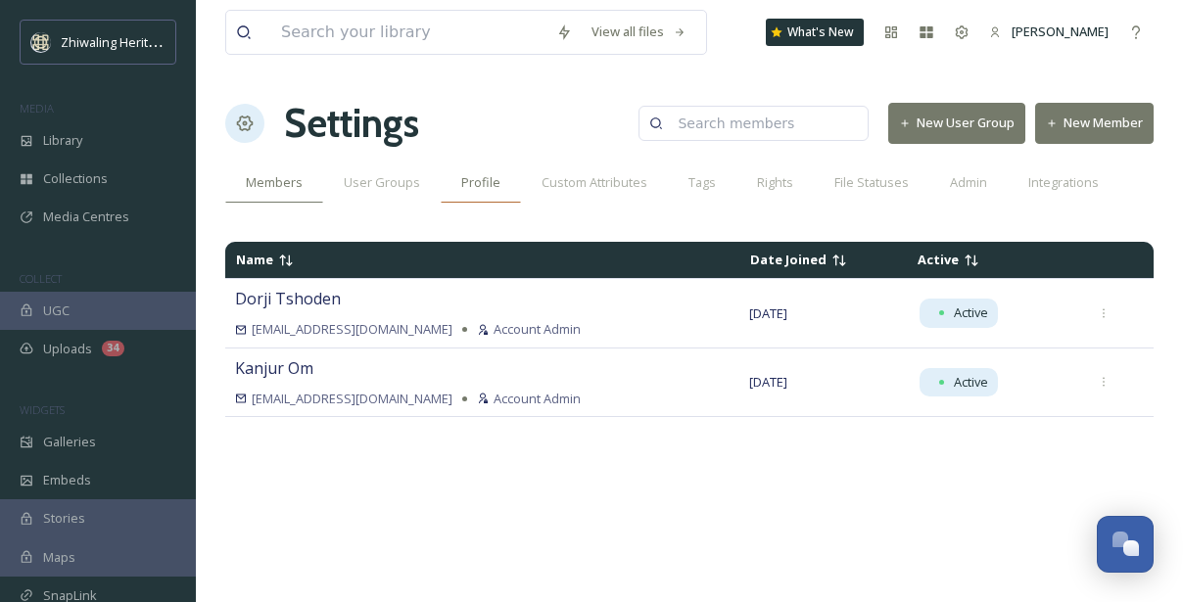
click at [469, 178] on span "Profile" at bounding box center [480, 182] width 39 height 19
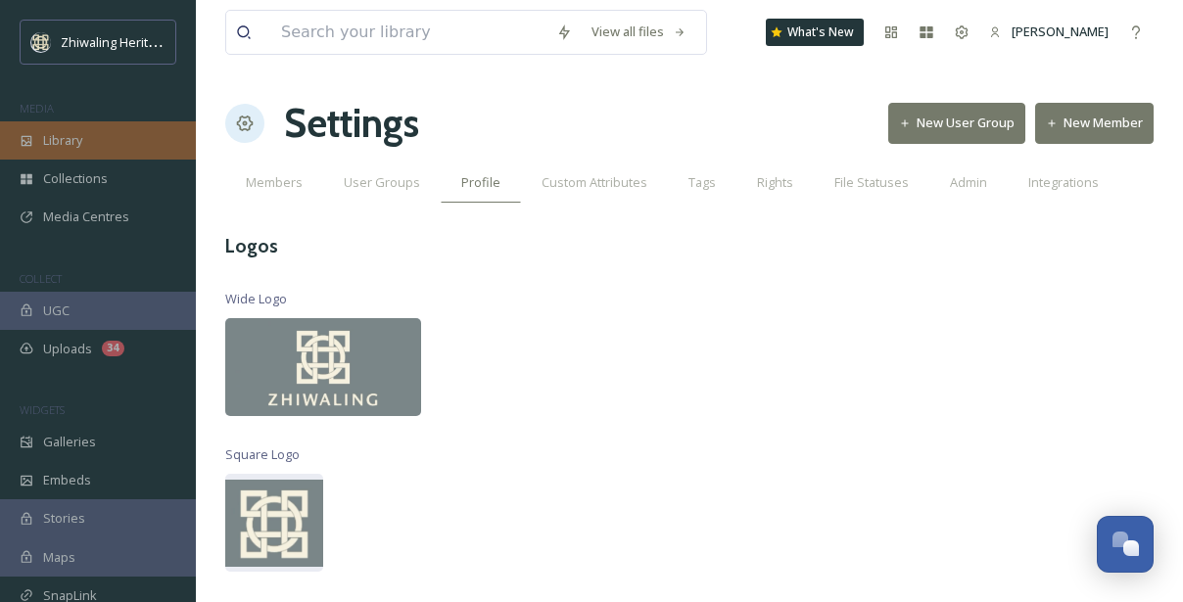
click at [88, 141] on div "Library" at bounding box center [98, 140] width 196 height 38
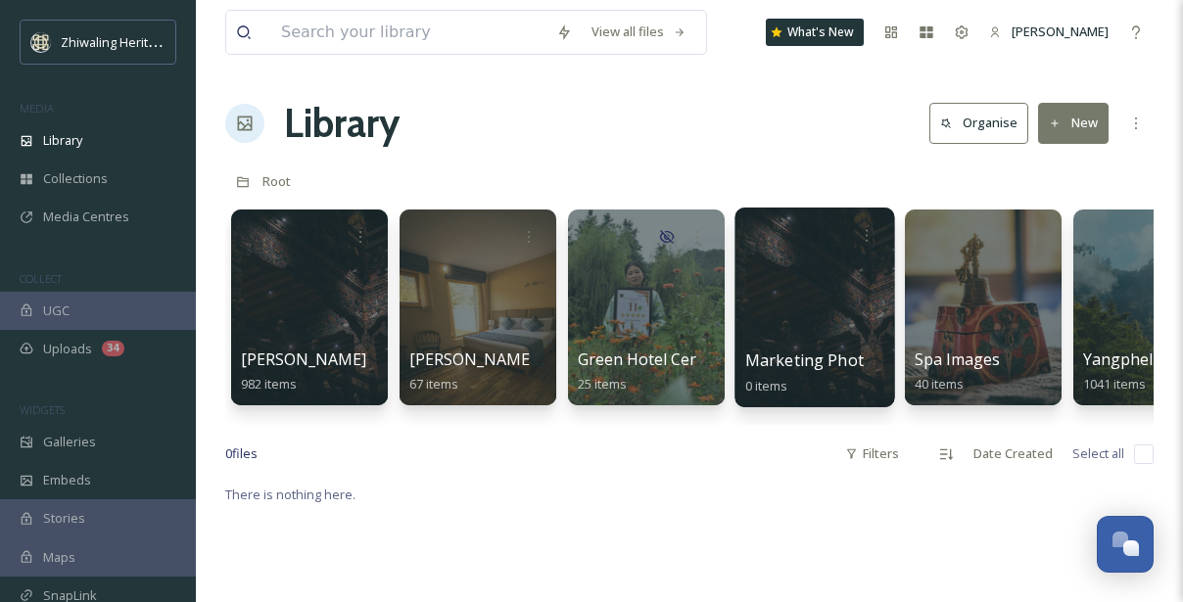
click at [817, 288] on div at bounding box center [814, 308] width 160 height 200
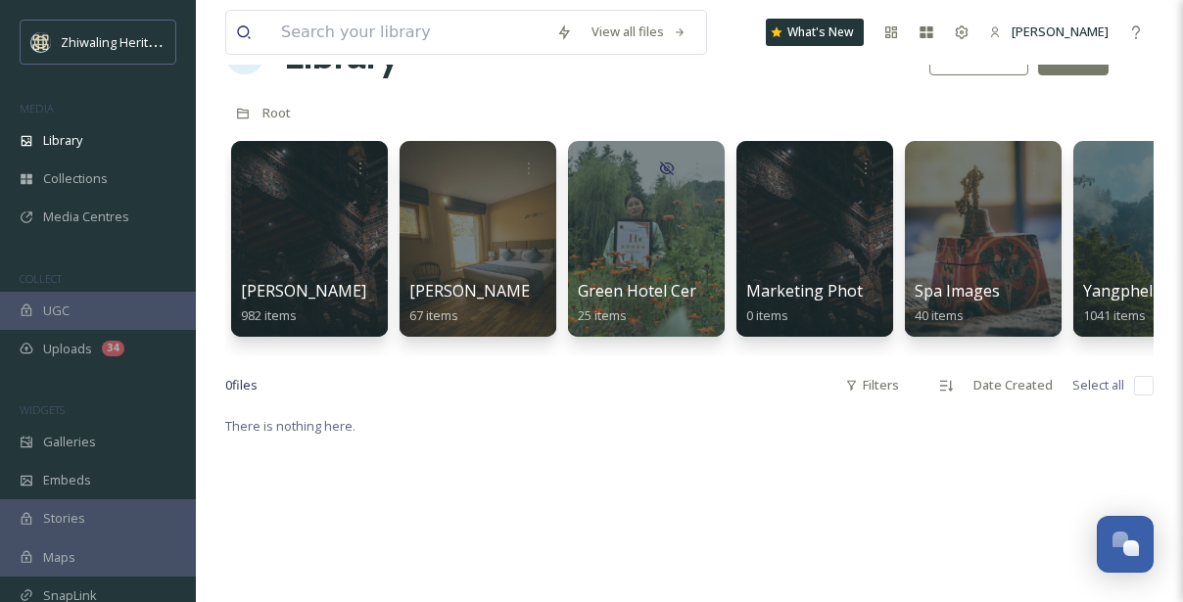
scroll to position [65, 0]
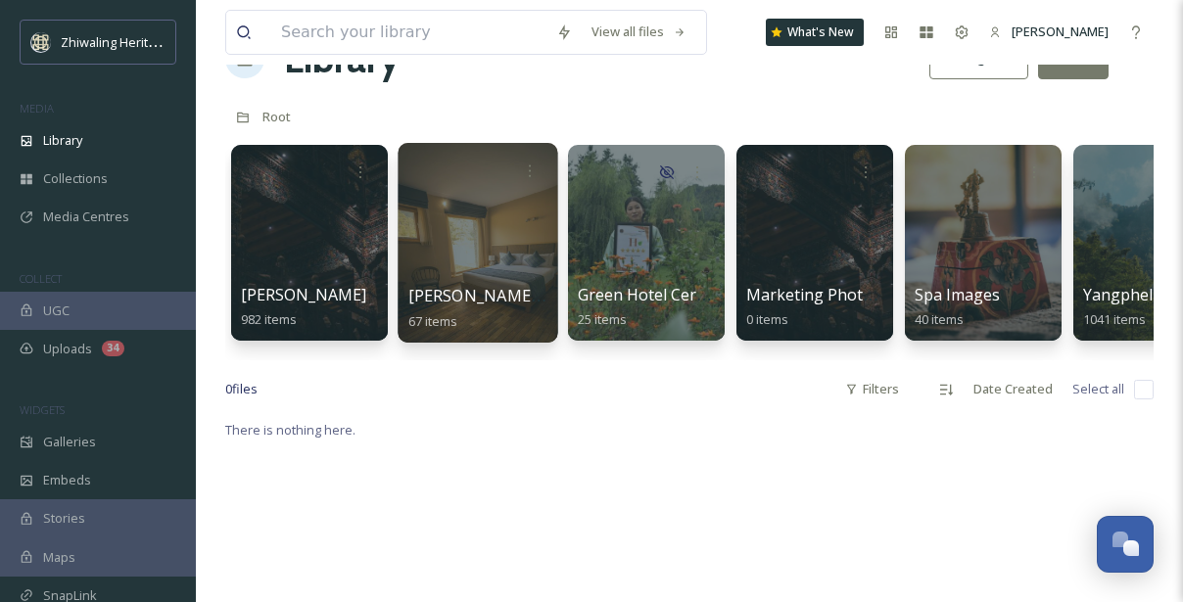
click at [523, 244] on div at bounding box center [477, 243] width 160 height 200
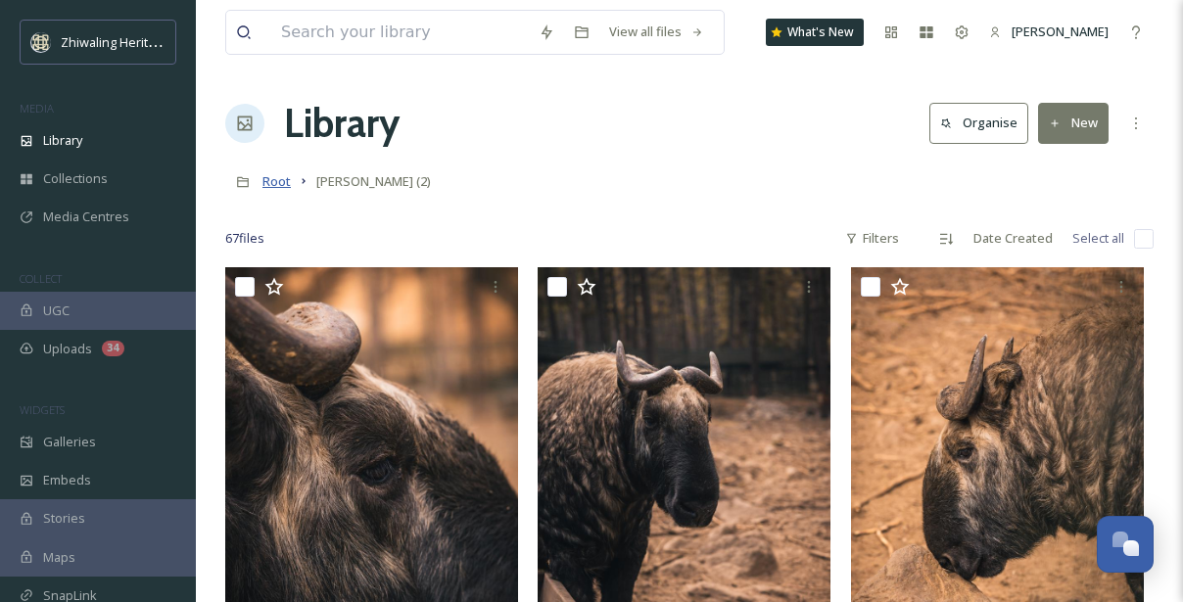
click at [290, 184] on span "Root" at bounding box center [276, 181] width 28 height 18
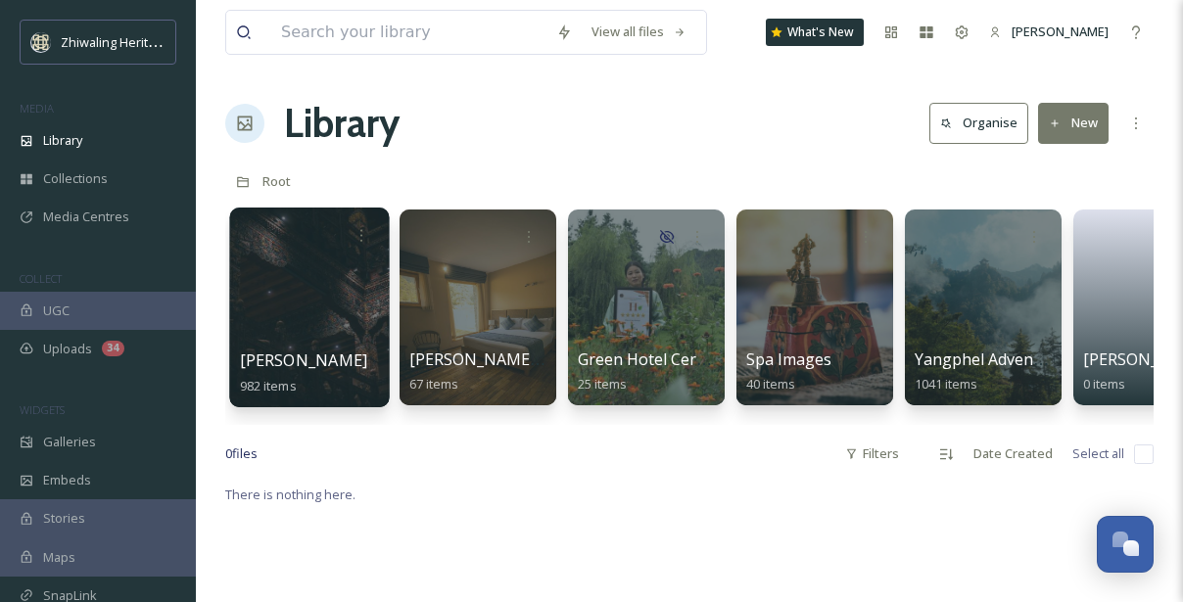
click at [305, 349] on div "[PERSON_NAME] 982 items" at bounding box center [310, 373] width 140 height 49
click at [301, 302] on div at bounding box center [309, 308] width 160 height 200
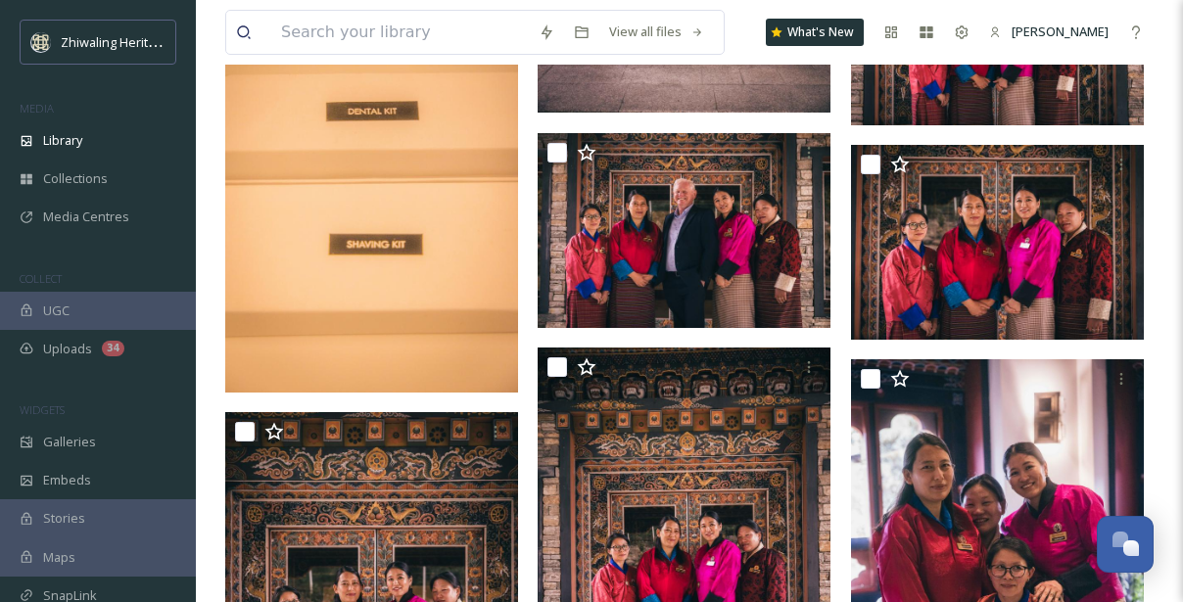
scroll to position [7632, 0]
